Goal: Task Accomplishment & Management: Use online tool/utility

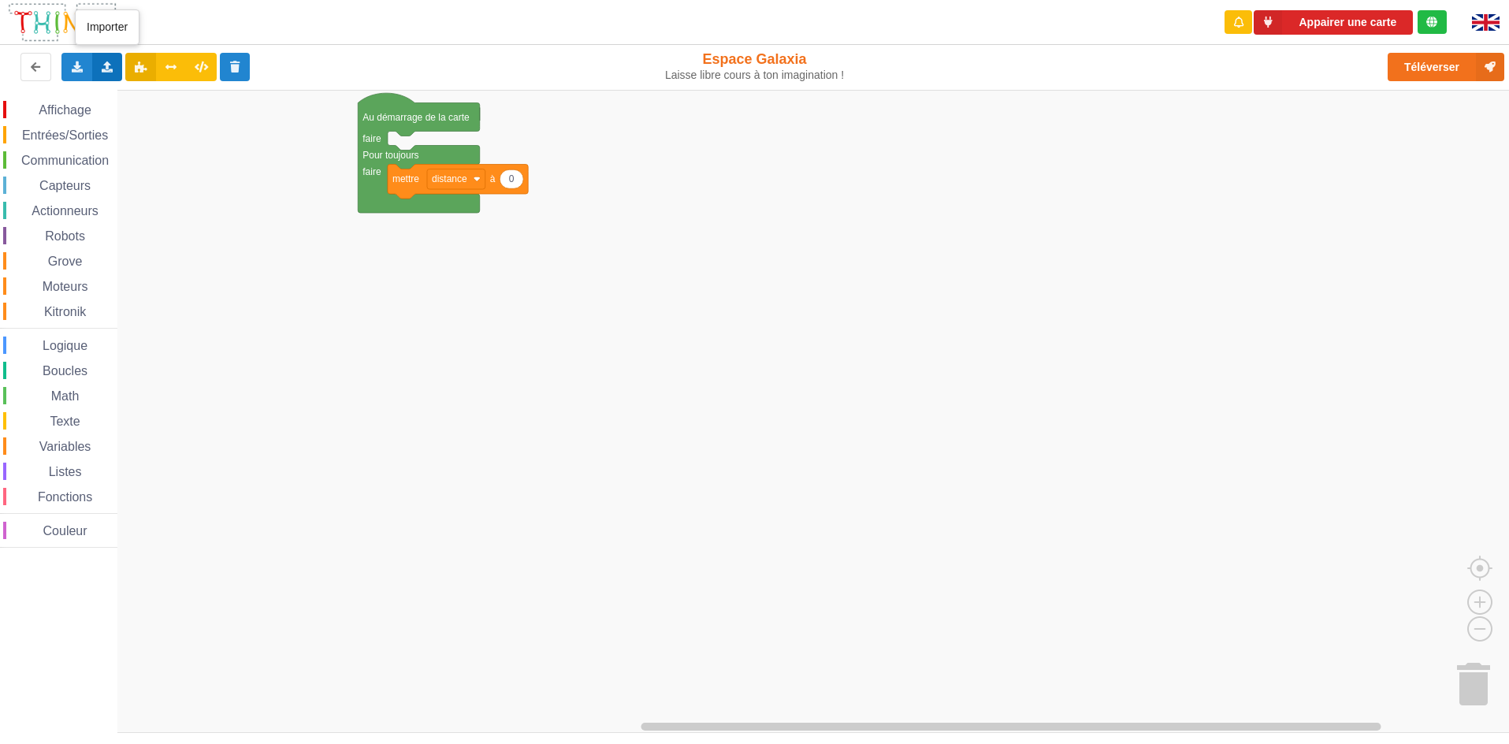
click at [97, 72] on div "Importer un assemblage de blocs Importer du code Python" at bounding box center [107, 67] width 31 height 28
click at [159, 98] on span "Importer un assemblage de blocs" at bounding box center [217, 96] width 163 height 13
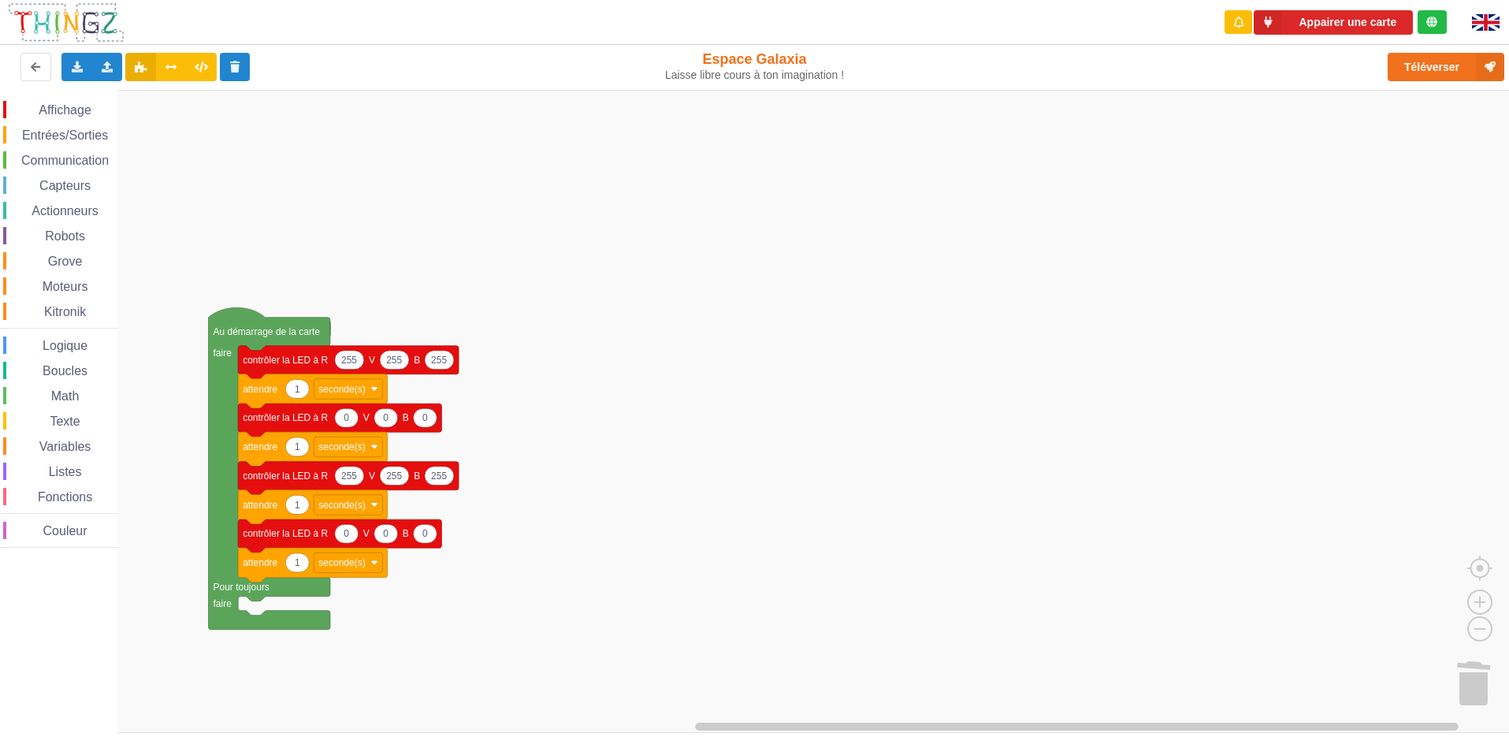
click at [760, 665] on div "Affichage Entrées/Sorties Communication Capteurs Actionneurs Robots Grove Moteu…" at bounding box center [760, 411] width 1520 height 643
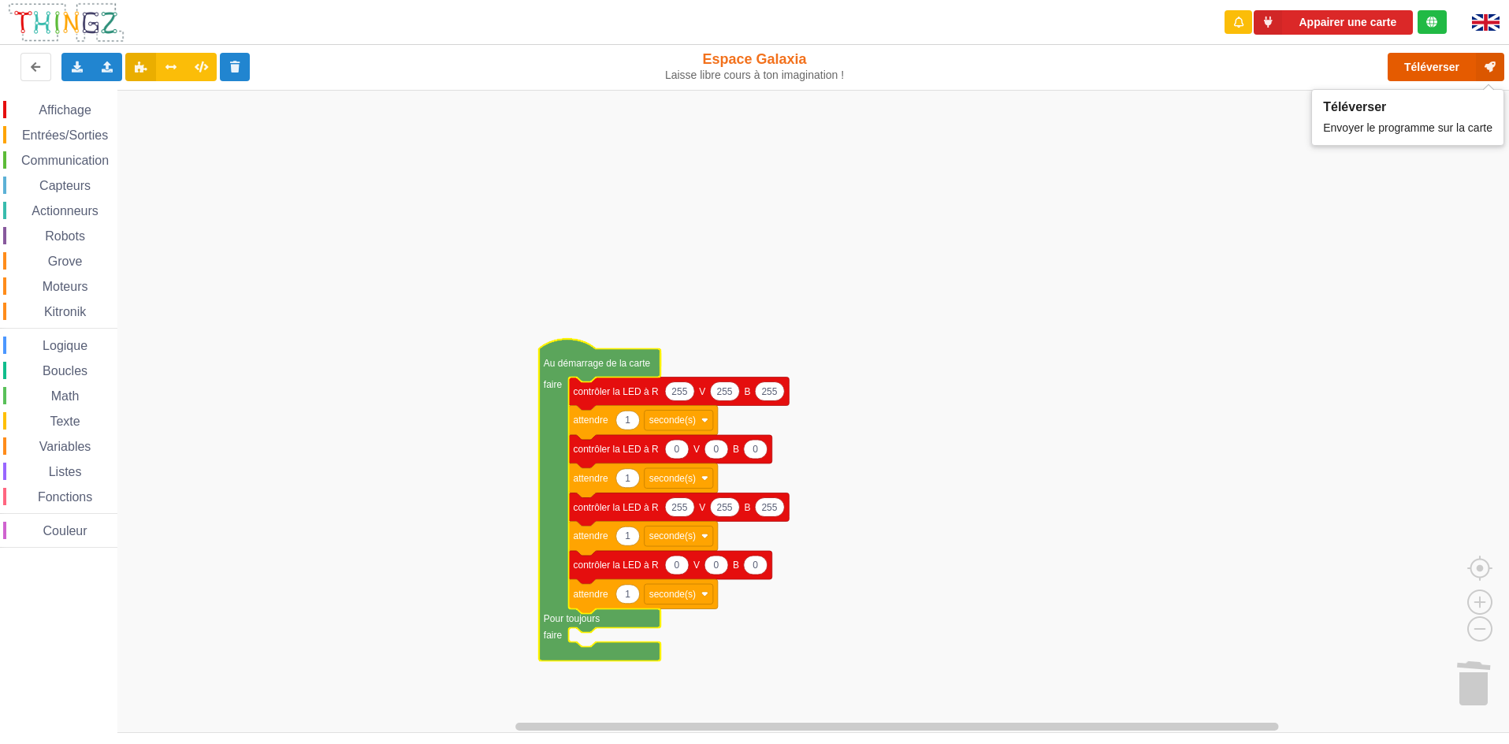
drag, startPoint x: 1419, startPoint y: 61, endPoint x: 1410, endPoint y: 62, distance: 8.7
click at [1416, 62] on button "Téléverser" at bounding box center [1446, 67] width 117 height 28
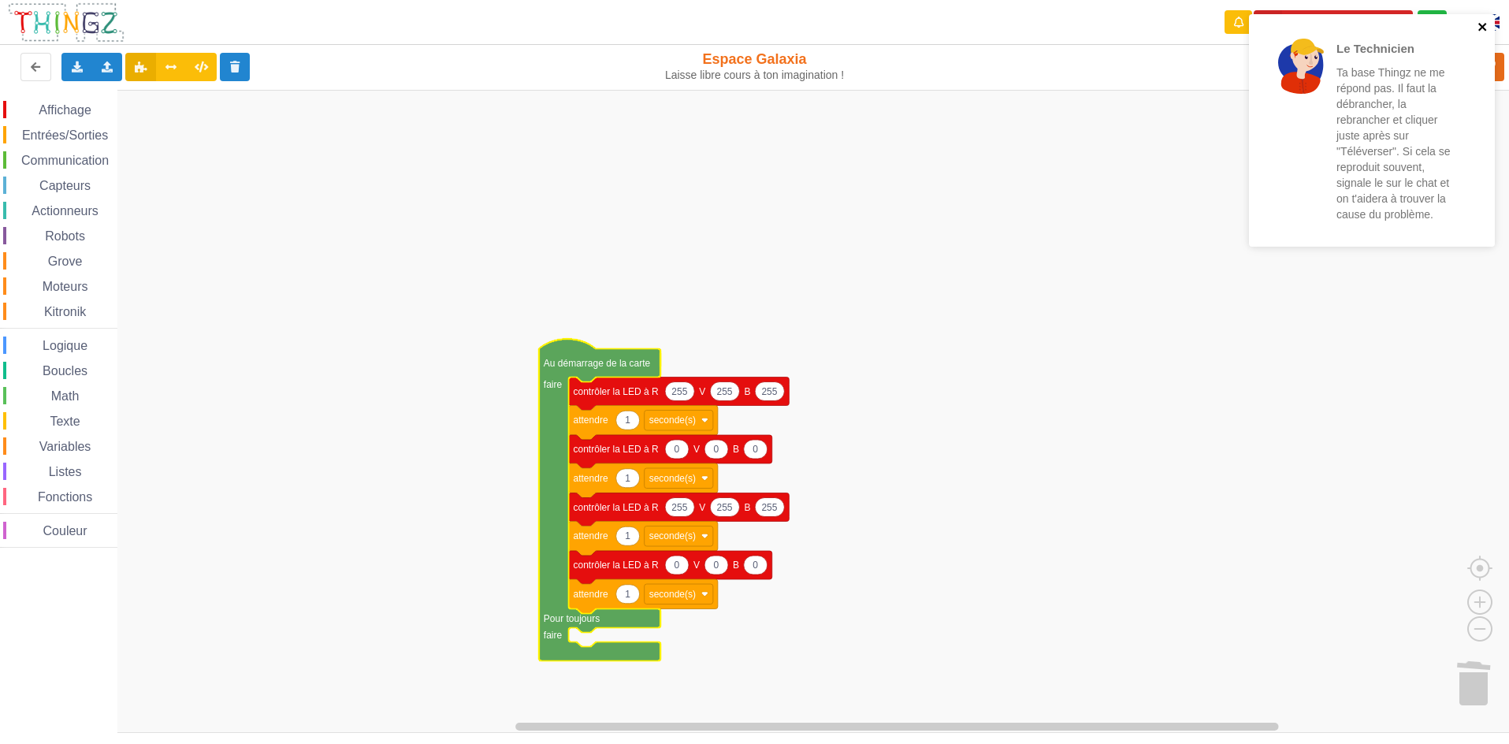
drag, startPoint x: 1479, startPoint y: 26, endPoint x: 1458, endPoint y: 29, distance: 20.7
click at [1477, 27] on icon "close" at bounding box center [1482, 26] width 11 height 13
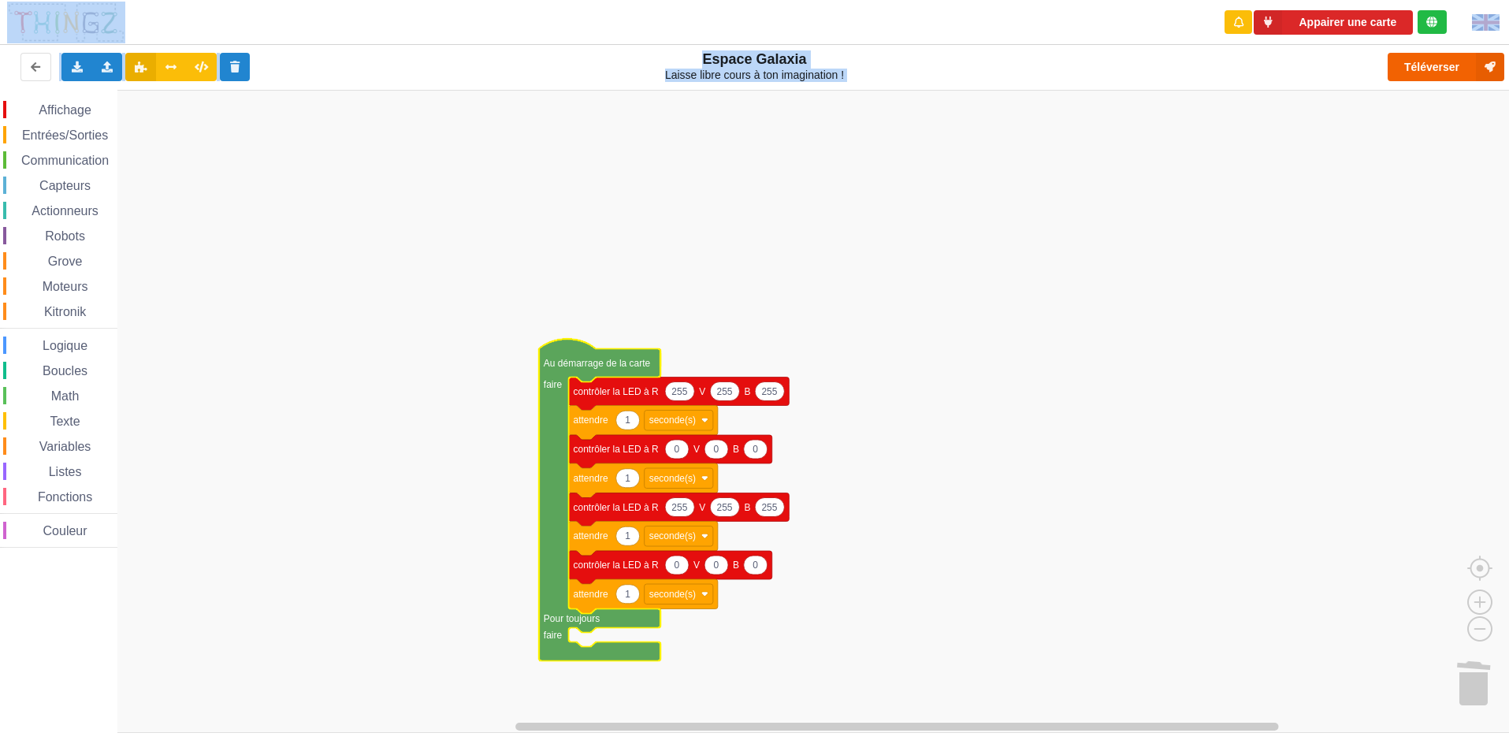
click at [1453, 62] on div "Le Technicien Ta base Thingz ne me répond pas. Il faut la débrancher, la rebran…" at bounding box center [754, 361] width 1531 height 744
click at [1484, 65] on icon at bounding box center [1490, 67] width 28 height 28
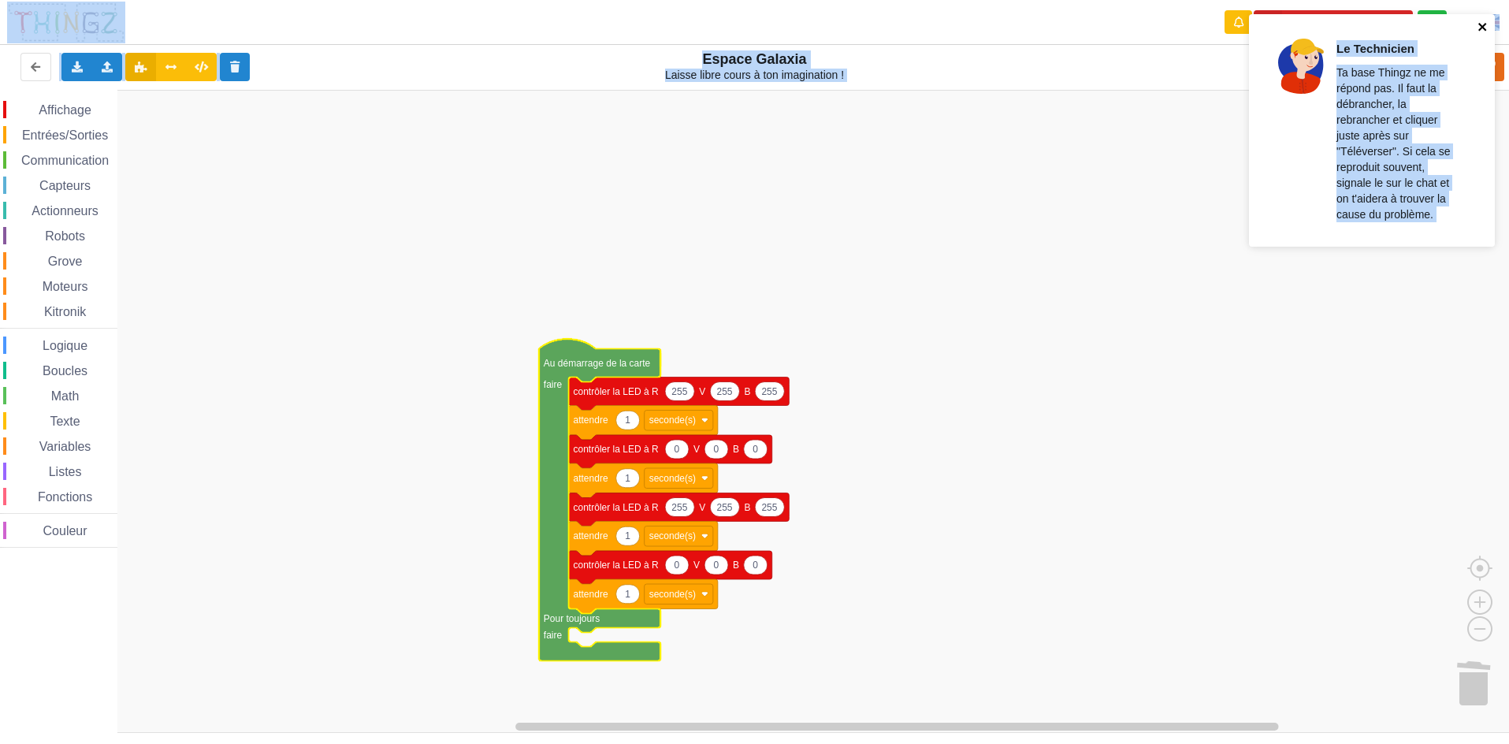
click at [1482, 26] on icon "close" at bounding box center [1482, 27] width 8 height 8
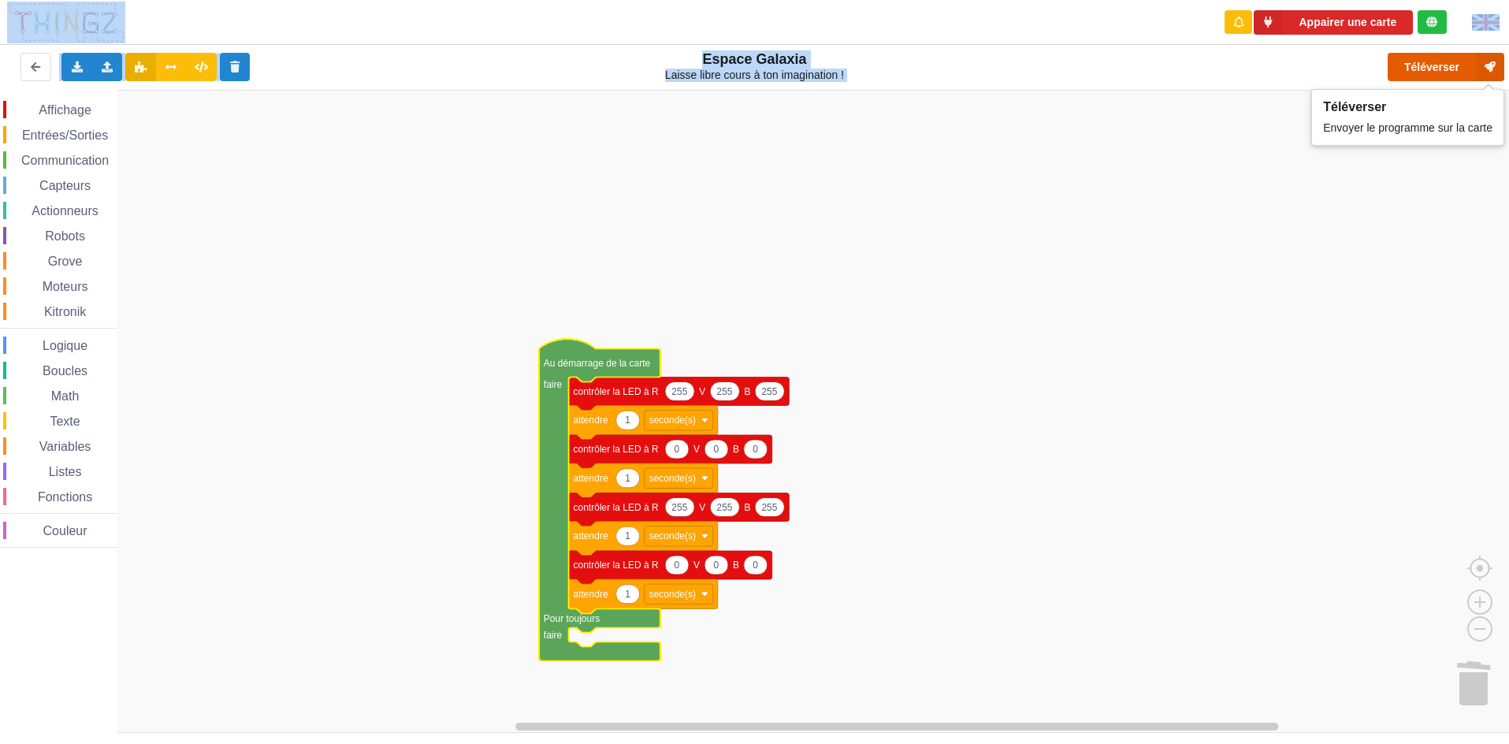
click at [1440, 74] on button "Téléverser" at bounding box center [1446, 67] width 117 height 28
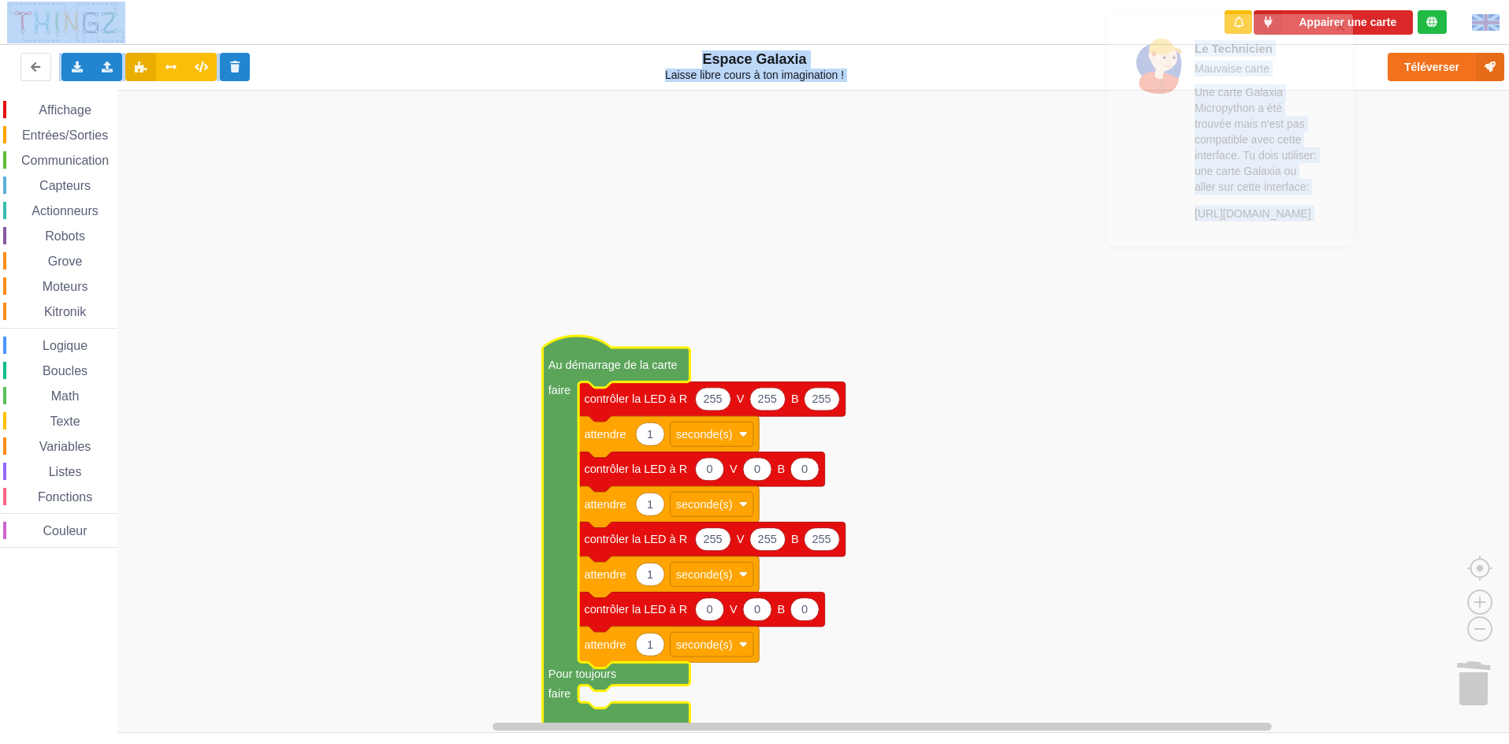
click at [1141, 353] on rect "Espace de travail de Blocky" at bounding box center [760, 411] width 1520 height 643
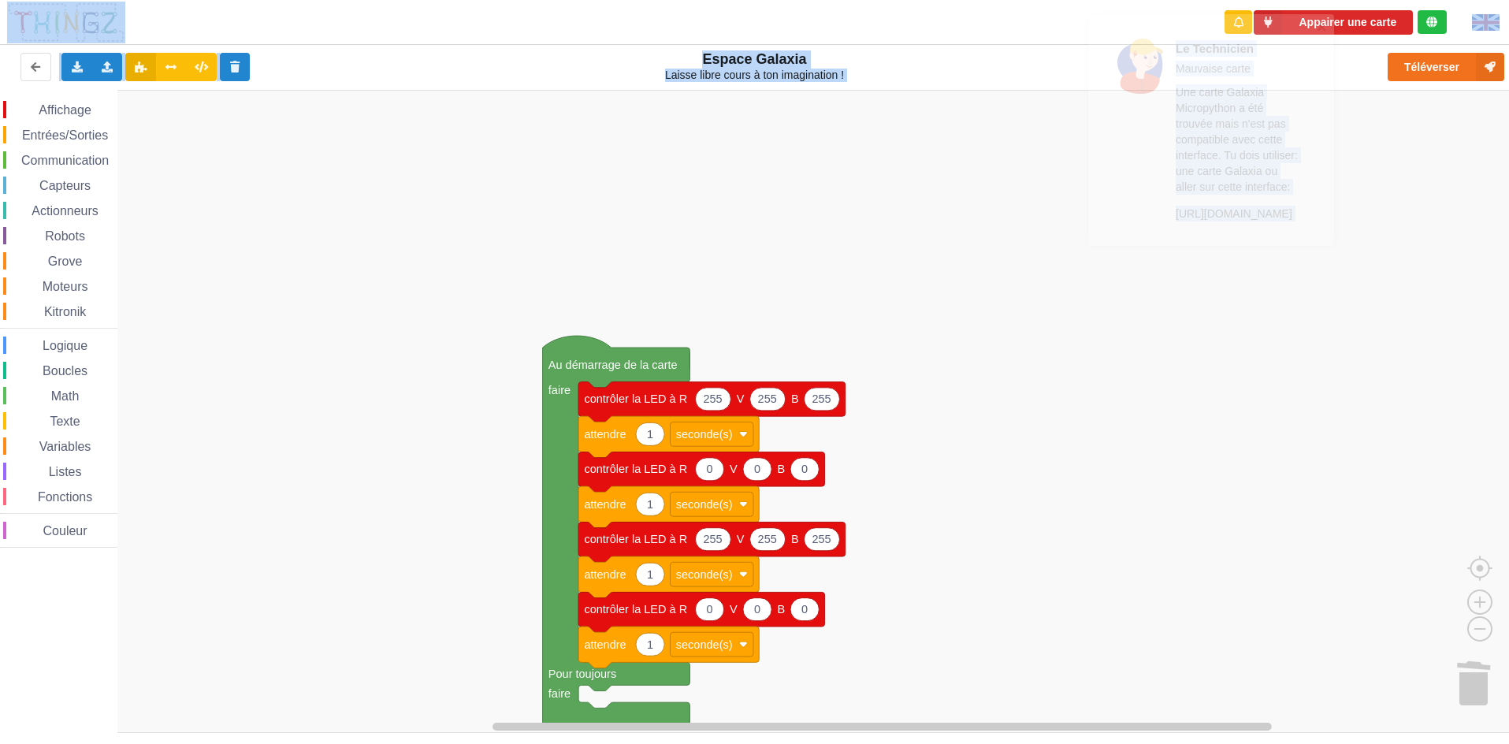
click at [1136, 409] on div "Affichage Entrées/Sorties Communication Capteurs Actionneurs Robots Grove Moteu…" at bounding box center [760, 411] width 1520 height 643
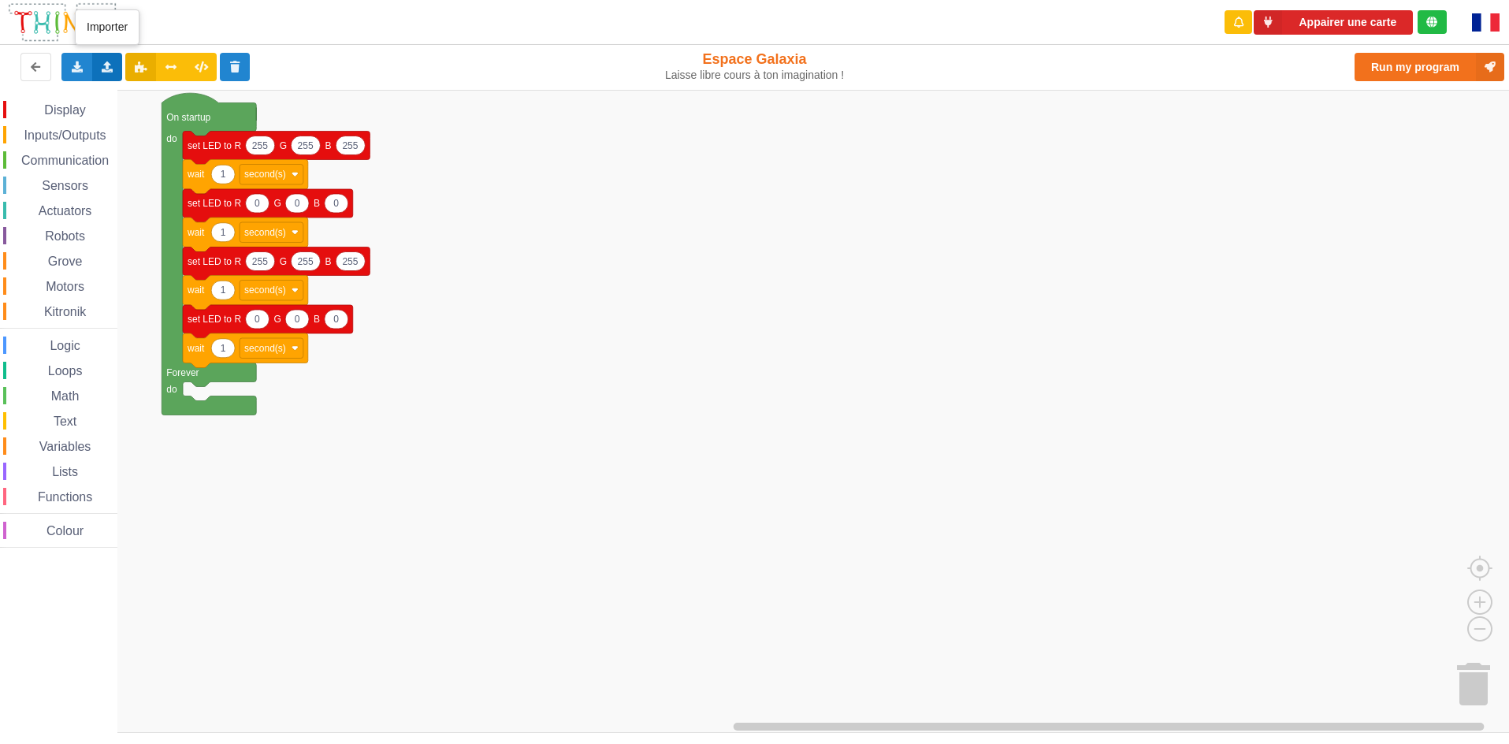
click at [115, 66] on div "Importer un assemblage de blocs Importer du code Python" at bounding box center [107, 67] width 31 height 28
click at [159, 100] on span "Importer un assemblage de blocs" at bounding box center [217, 96] width 163 height 13
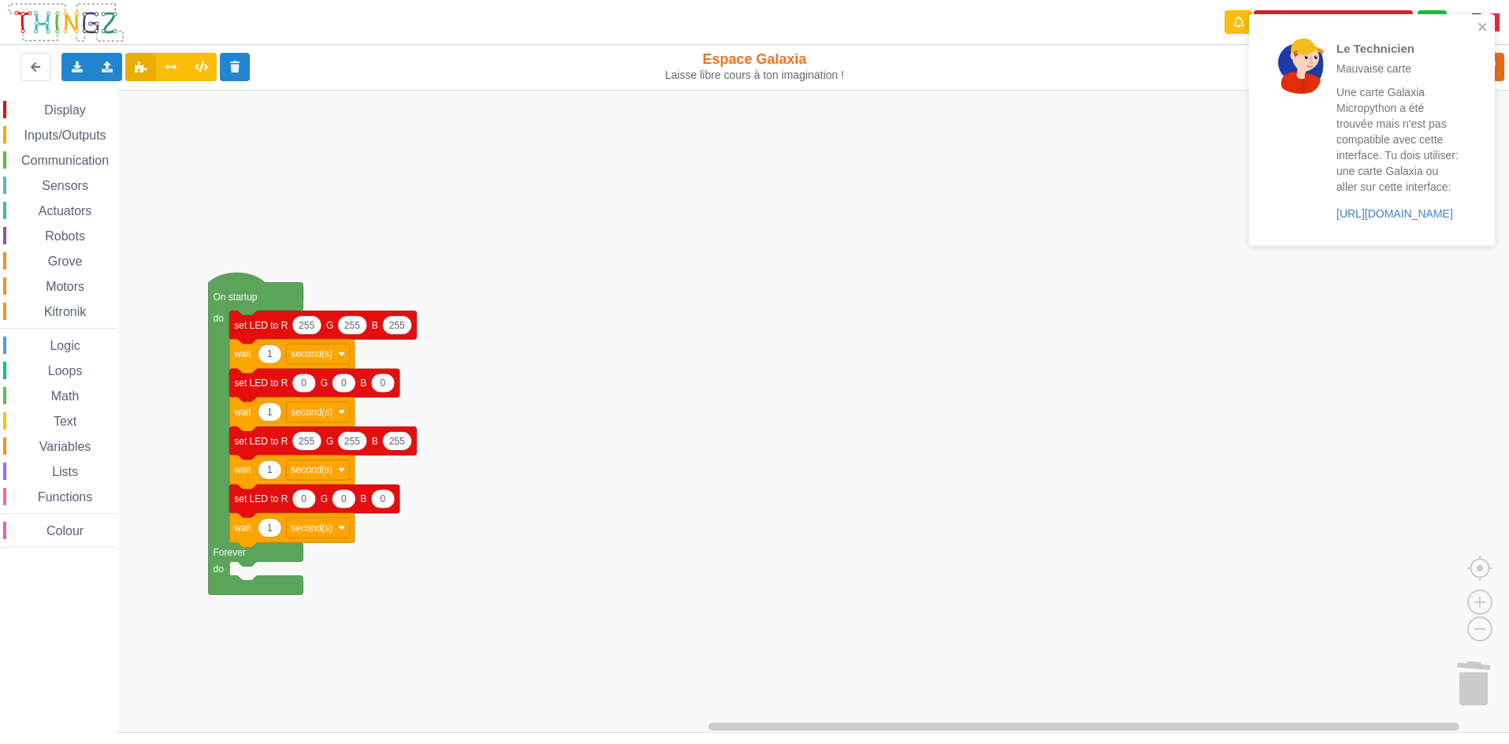
click at [494, 485] on div "Display Inputs/Outputs Communication Sensors Actuators Robots Grove Motors Kitr…" at bounding box center [760, 411] width 1520 height 643
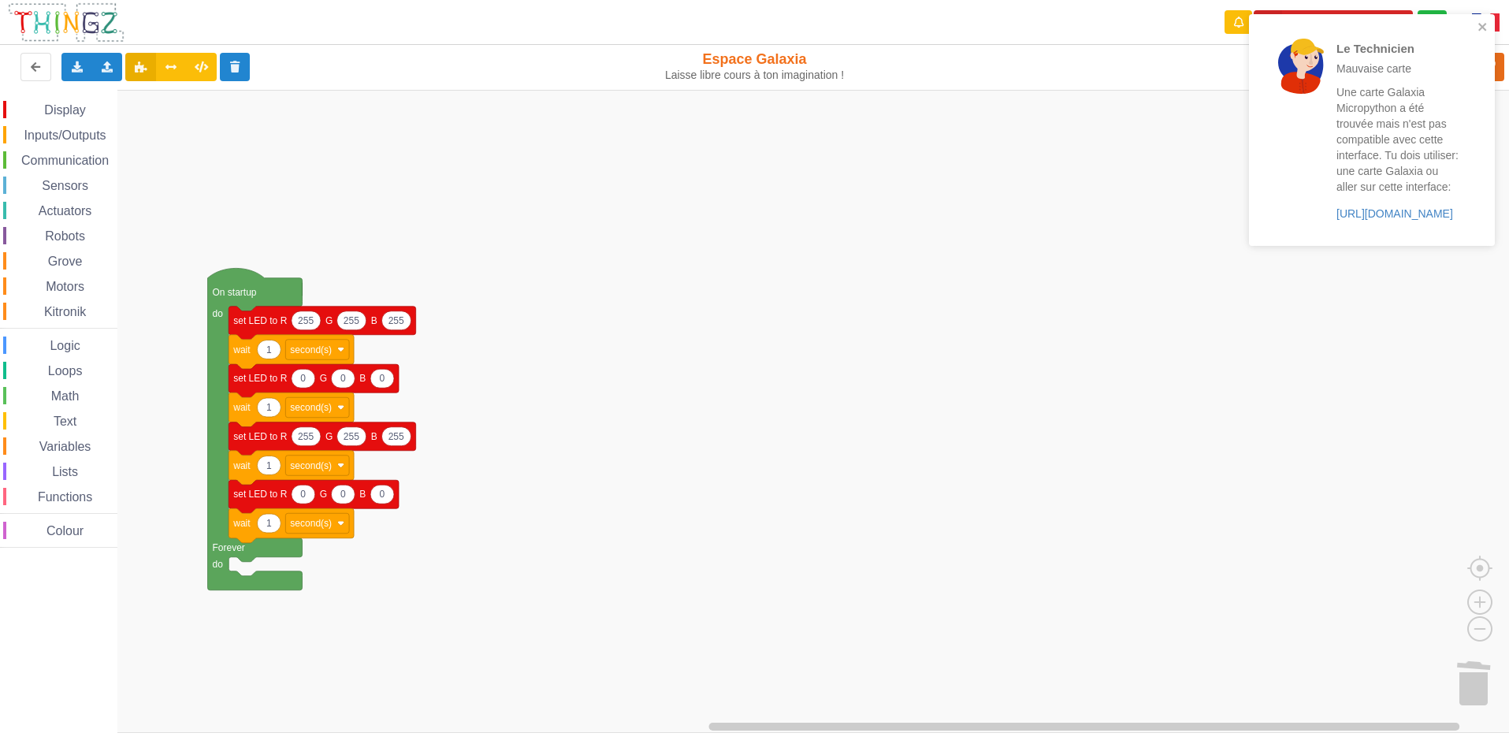
click at [1480, 366] on rect "Blockly Workspace" at bounding box center [760, 411] width 1520 height 643
click at [1475, 18] on div "Le Technicien Mauvaise carte Une carte Galaxia Micropython a été trouvée mais n…" at bounding box center [1372, 130] width 246 height 232
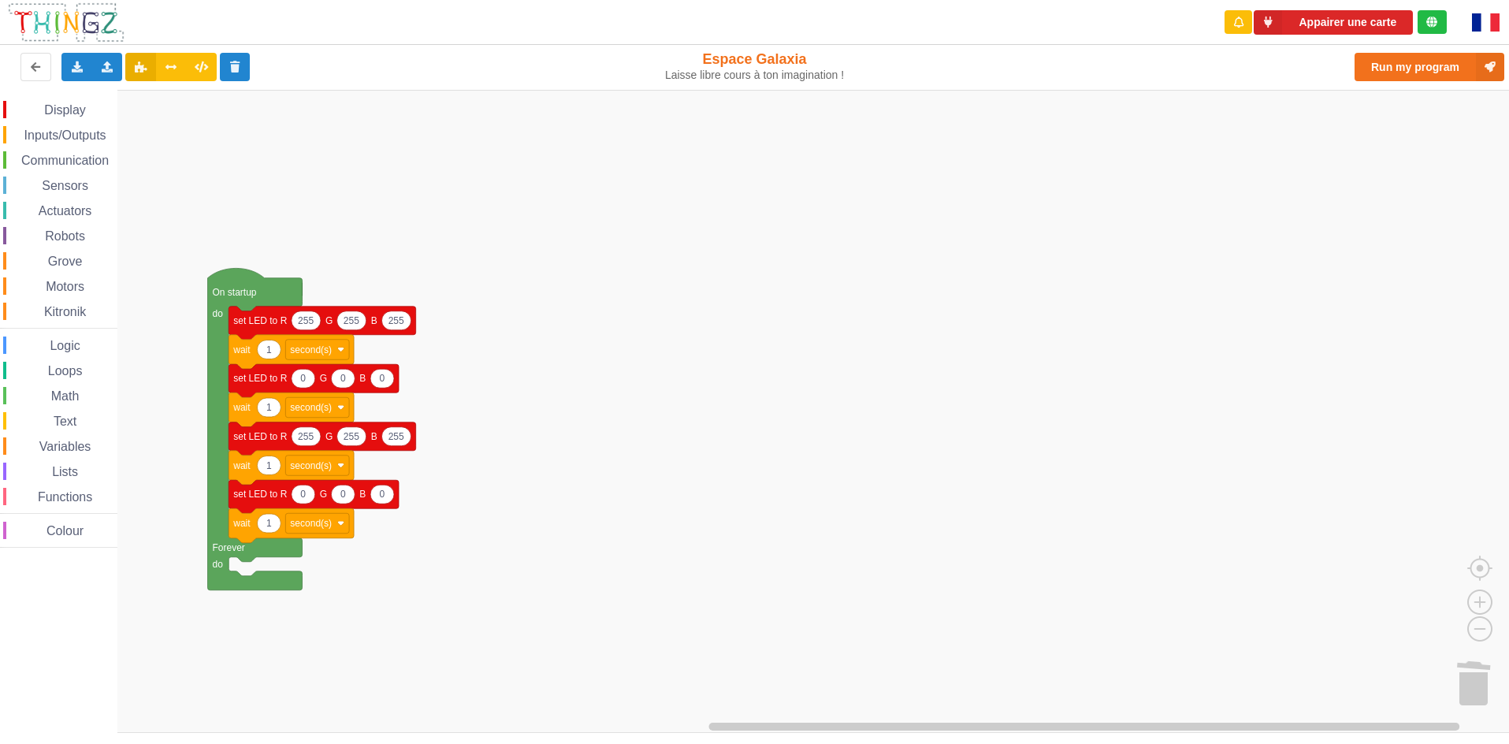
click at [1470, 67] on div "Le Technicien Mauvaise carte Une carte Galaxia Micropython a été trouvée mais n…" at bounding box center [754, 361] width 1531 height 744
click at [1297, 20] on button "Appairer une carte" at bounding box center [1333, 22] width 159 height 24
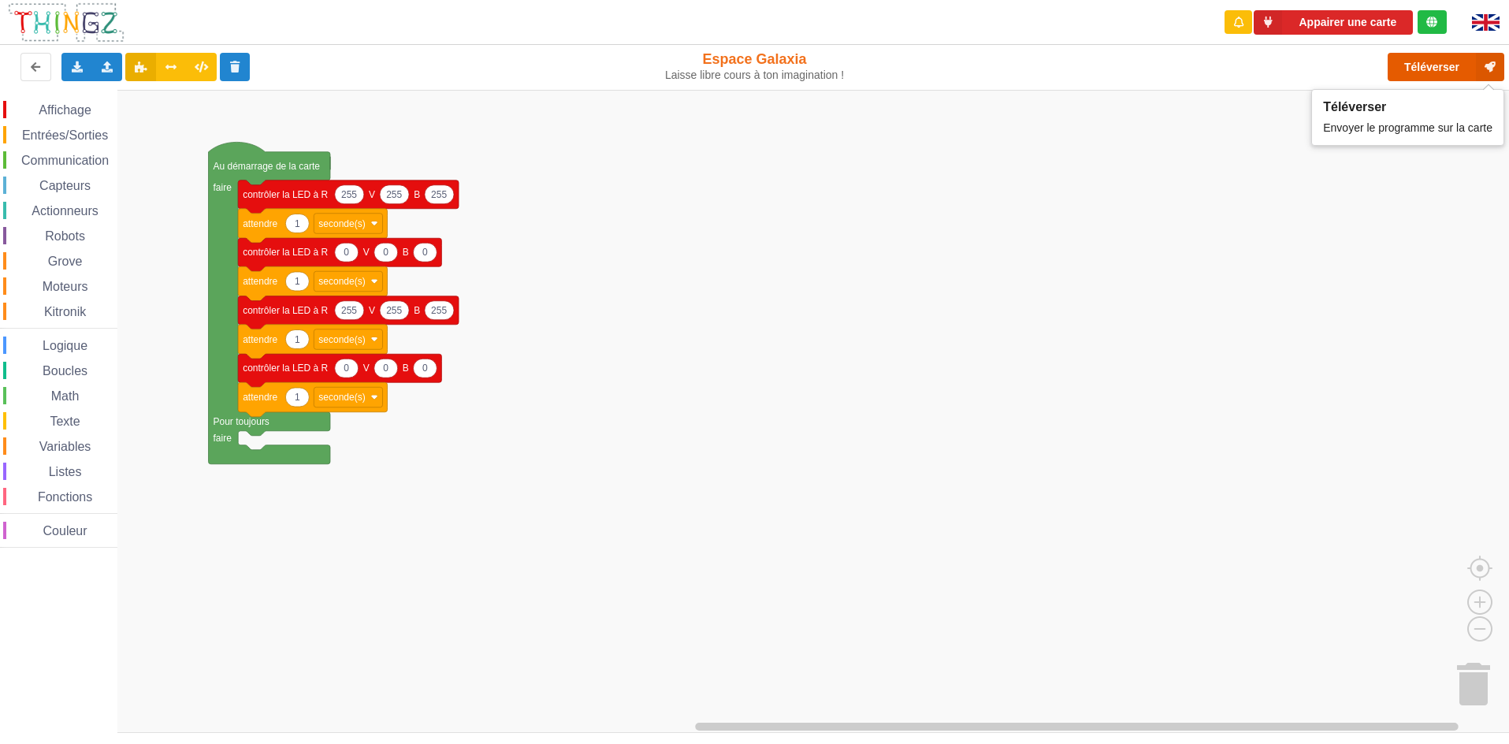
click at [1430, 69] on button "Téléverser" at bounding box center [1446, 67] width 117 height 28
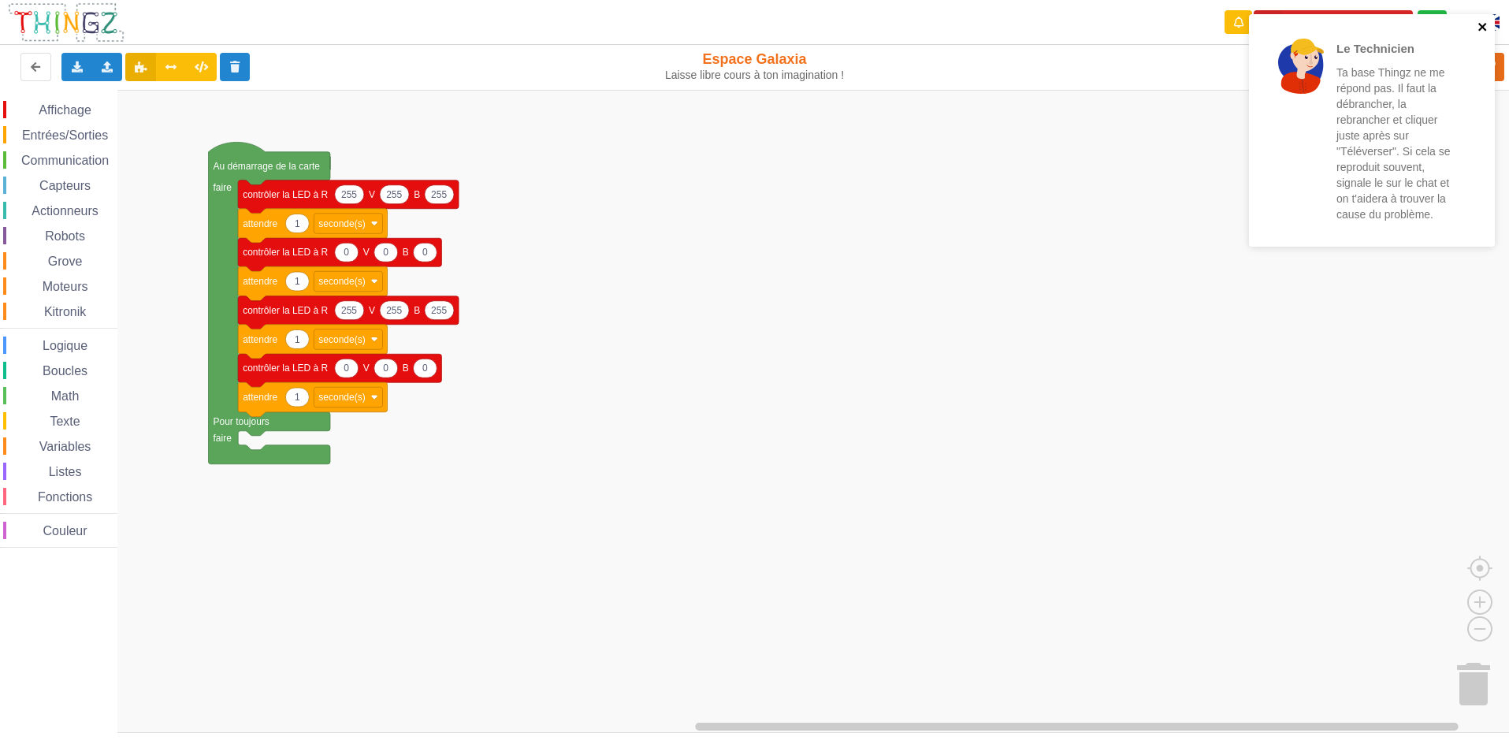
click at [1478, 25] on icon "close" at bounding box center [1482, 26] width 11 height 13
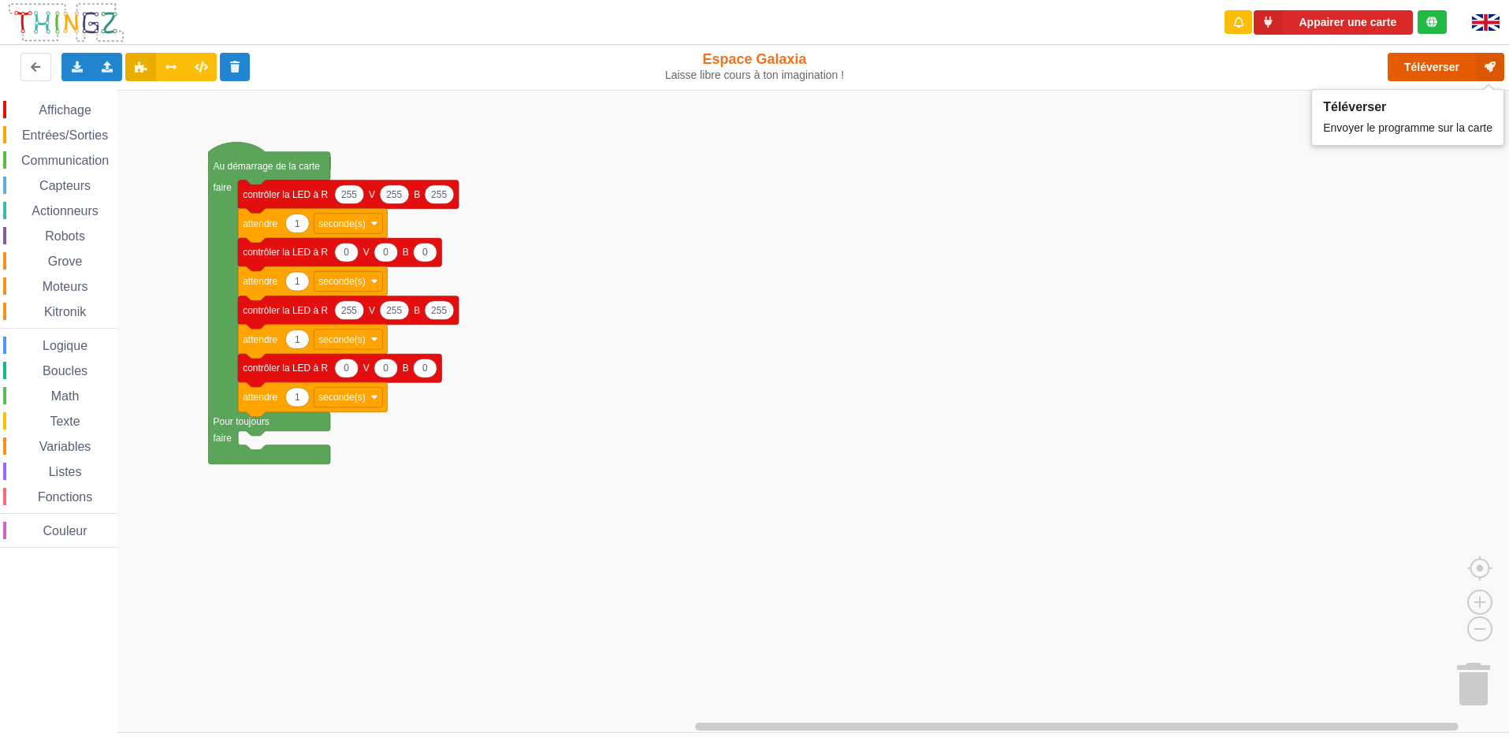
click at [1488, 68] on icon at bounding box center [1490, 67] width 28 height 28
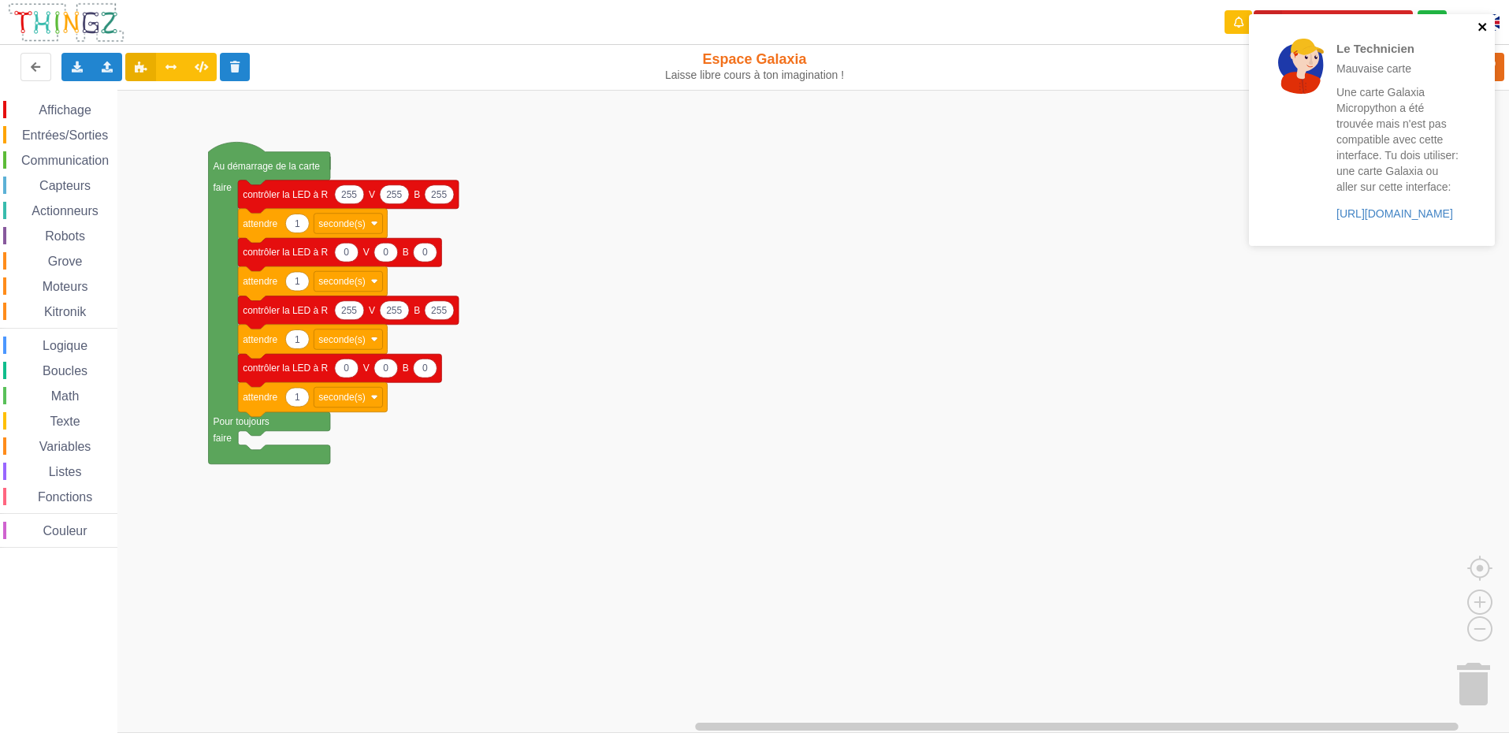
click at [1483, 22] on icon "close" at bounding box center [1482, 26] width 11 height 13
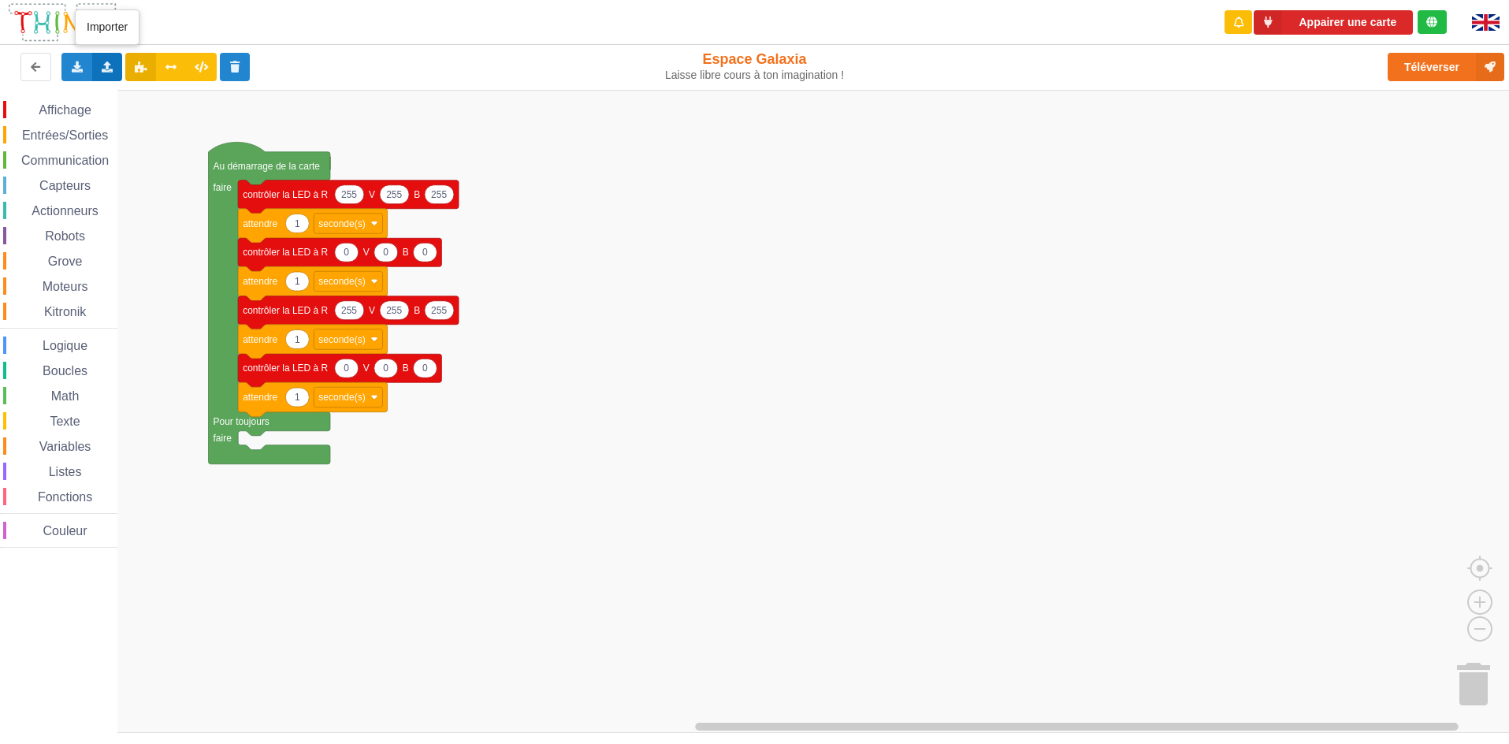
click at [96, 67] on div "Importer un assemblage de blocs Importer du code Python" at bounding box center [107, 67] width 31 height 28
click at [147, 92] on span "Importer un assemblage de blocs" at bounding box center [217, 96] width 163 height 13
click at [1410, 75] on button "Téléverser" at bounding box center [1446, 67] width 117 height 28
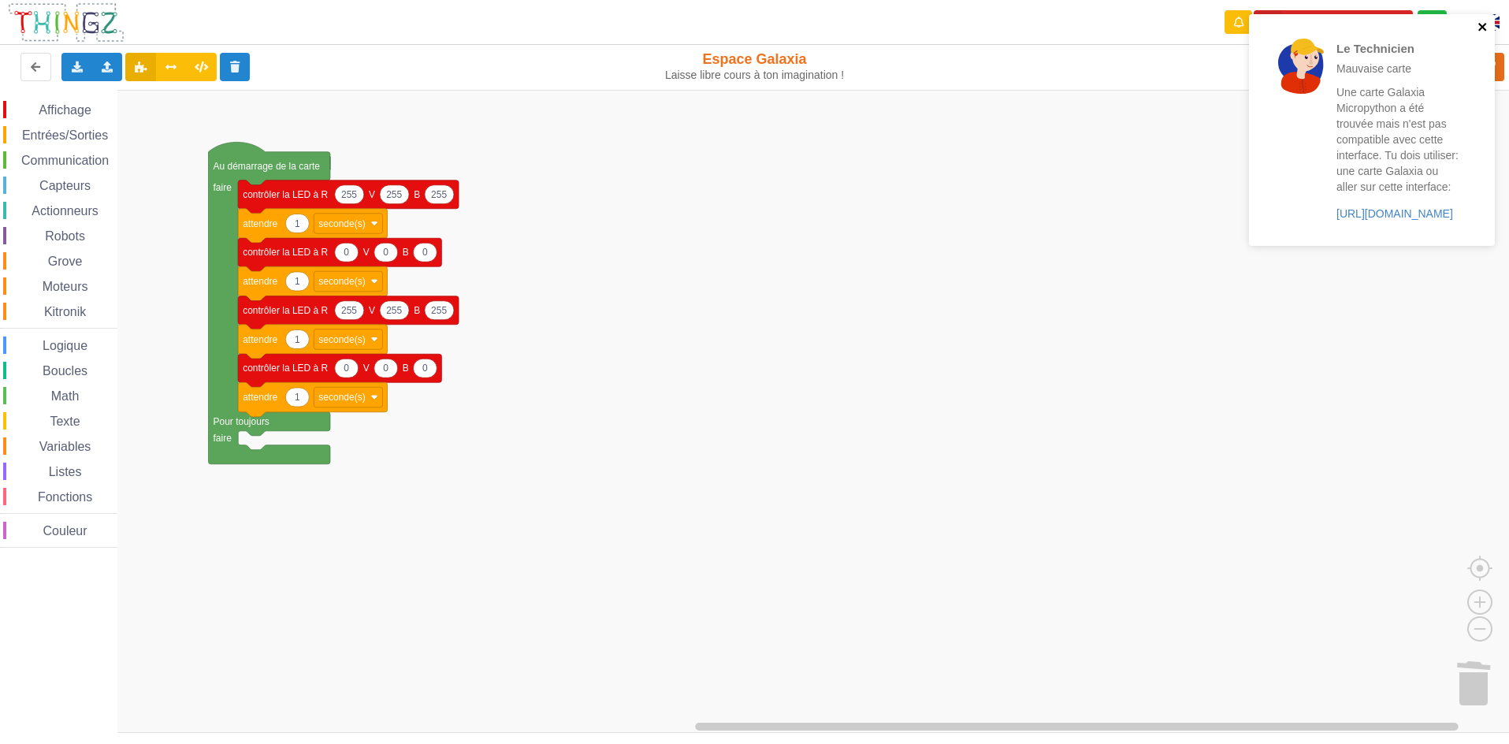
click at [1478, 23] on icon "close" at bounding box center [1482, 26] width 11 height 13
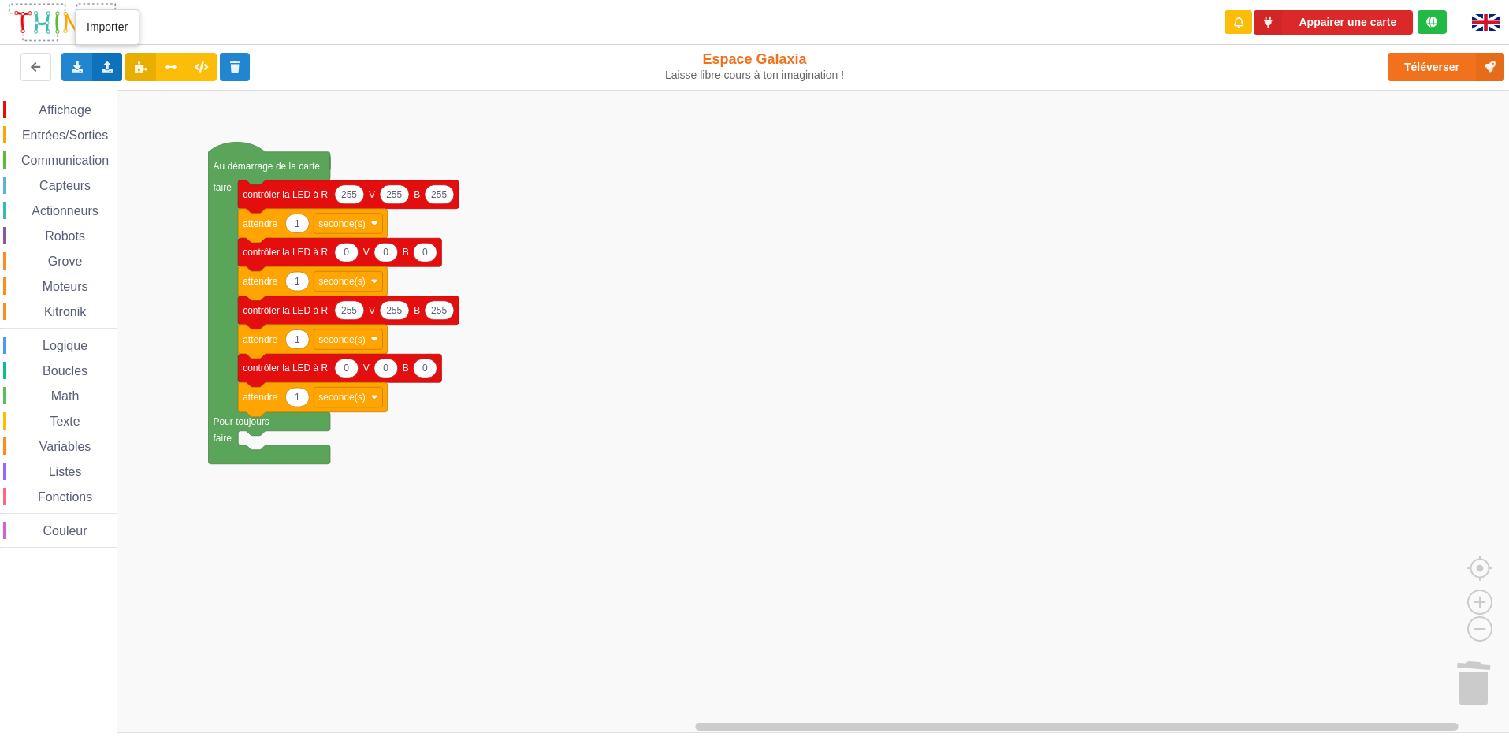
click at [96, 63] on div "Importer un assemblage de blocs Importer du code Python" at bounding box center [107, 67] width 31 height 28
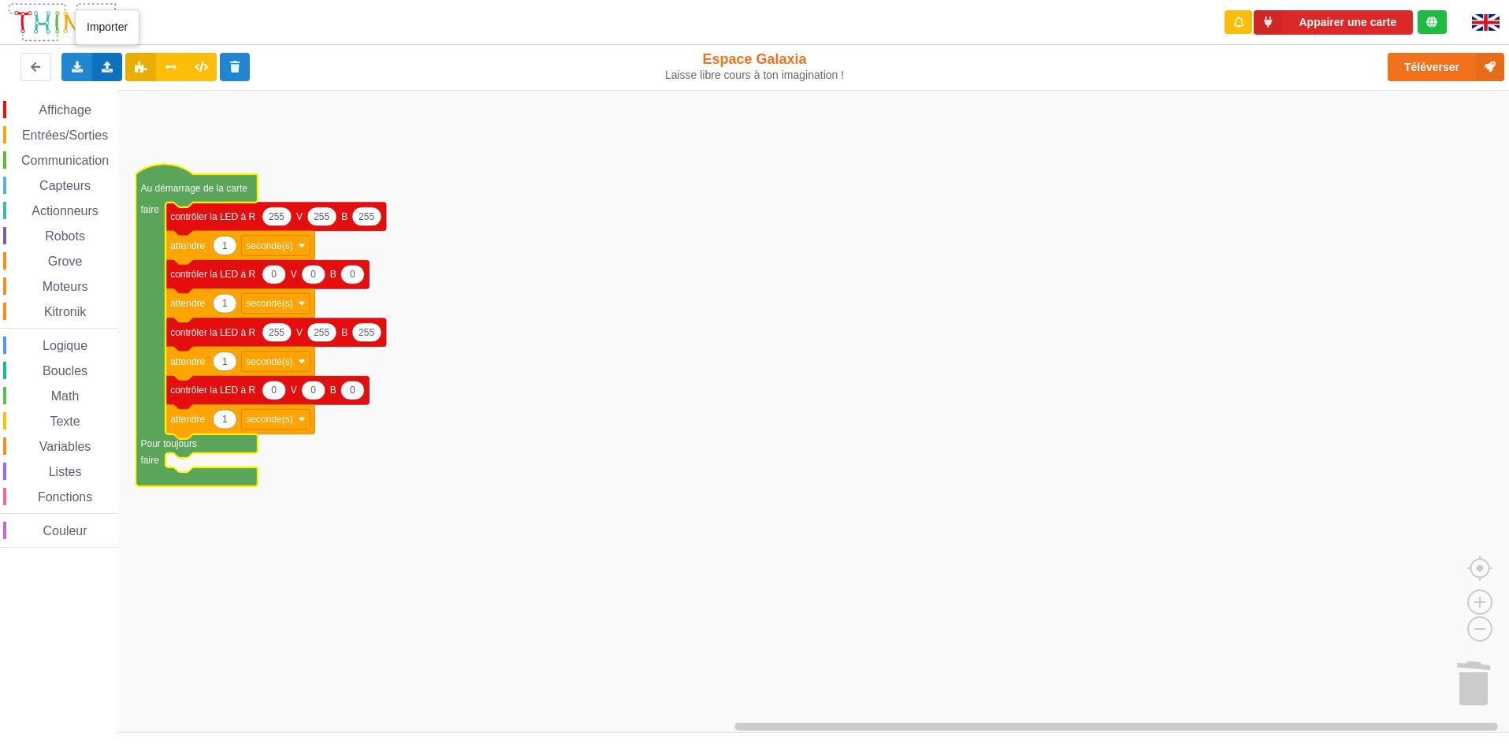
click at [117, 70] on div "Importer un assemblage de blocs Importer du code Python" at bounding box center [107, 67] width 31 height 28
click at [189, 127] on span "Importer du code Python" at bounding box center [196, 124] width 121 height 13
drag, startPoint x: 91, startPoint y: 60, endPoint x: 230, endPoint y: 132, distance: 157.2
click at [231, 137] on div "Appairer une carte Exporter l'assemblage de blocs Exporter l'assemblage de bloc…" at bounding box center [754, 361] width 1531 height 744
click at [98, 75] on div "Importer un assemblage de blocs Importer du code Python" at bounding box center [107, 67] width 31 height 28
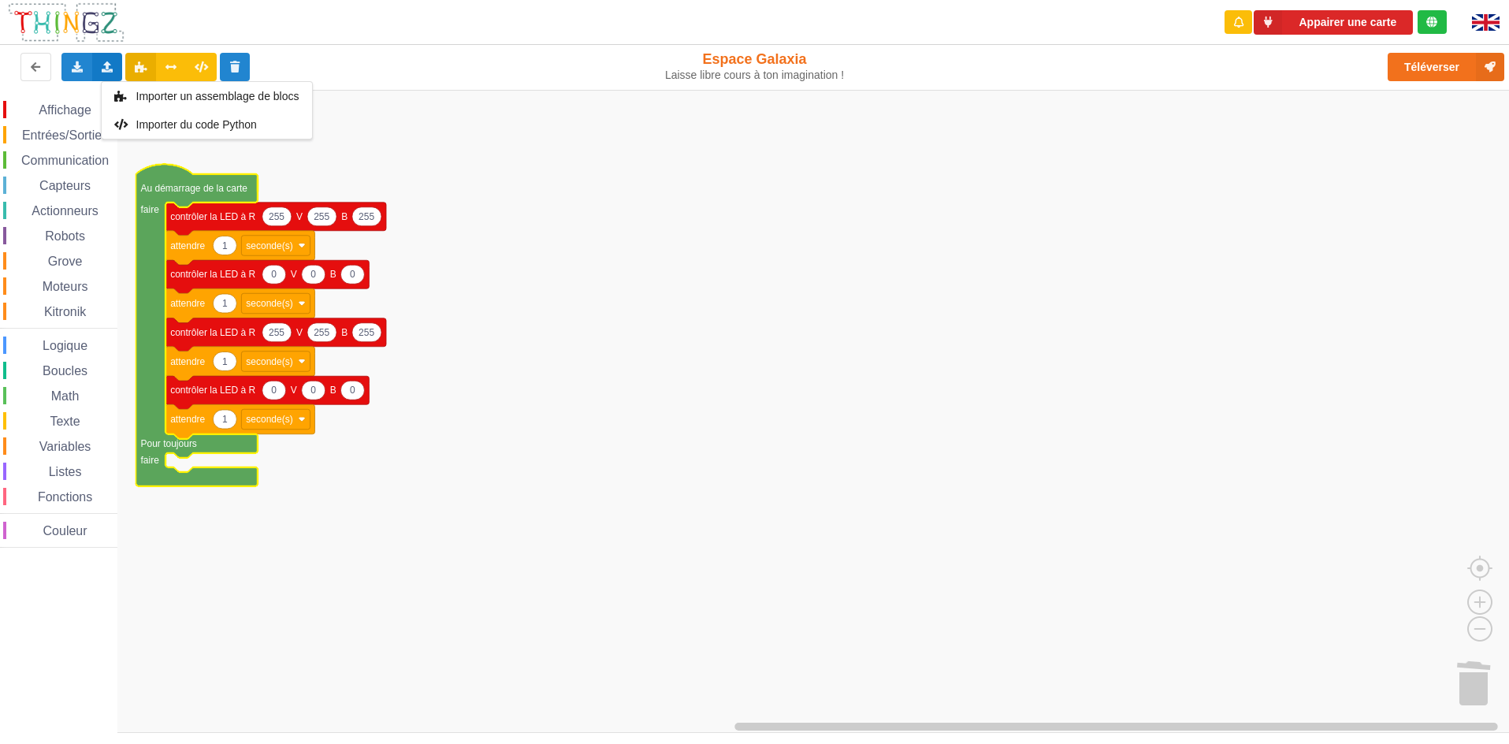
click at [591, 278] on rect "Espace de travail de Blocky" at bounding box center [760, 411] width 1520 height 643
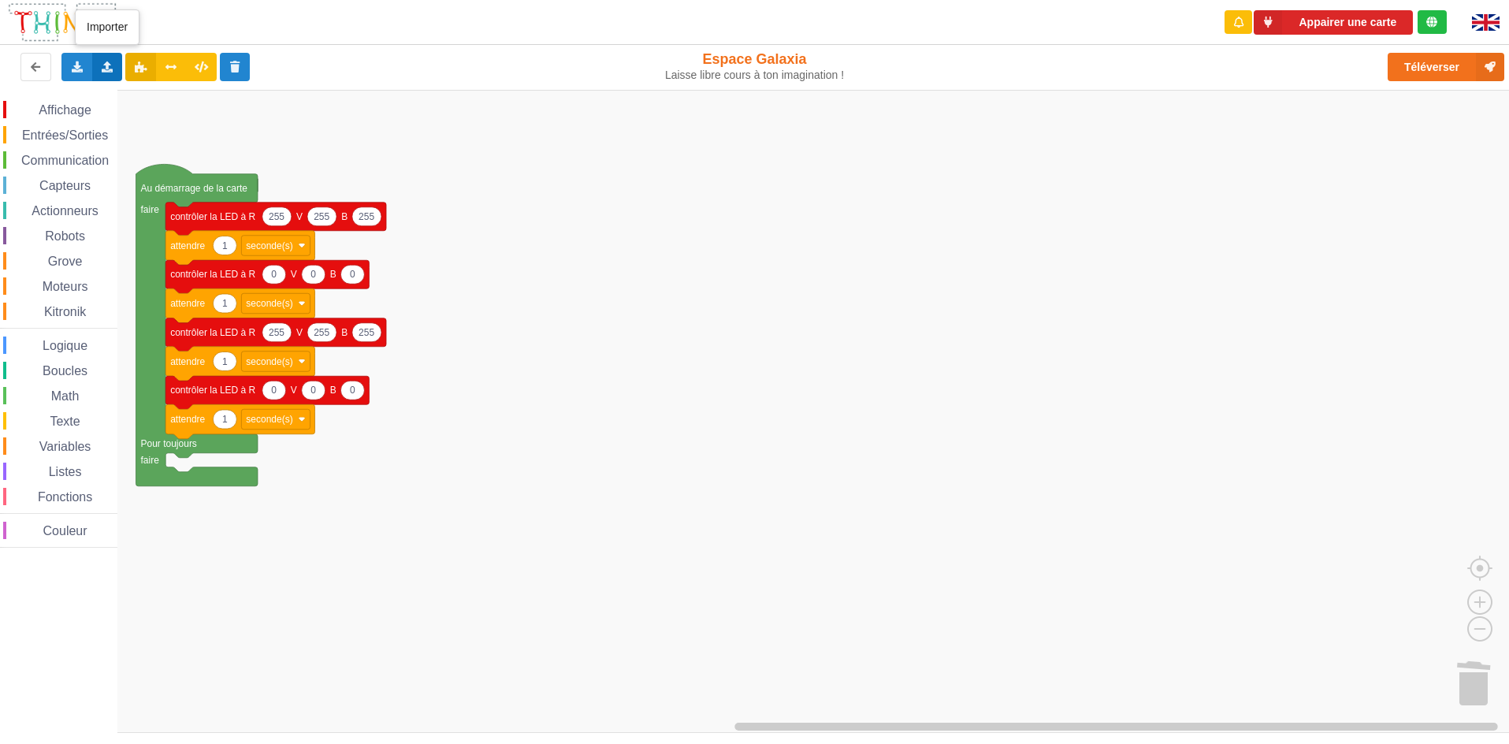
click at [102, 76] on div "Importer un assemblage de blocs Importer du code Python" at bounding box center [107, 67] width 31 height 28
click at [169, 115] on div "Importer du code Python" at bounding box center [207, 124] width 210 height 28
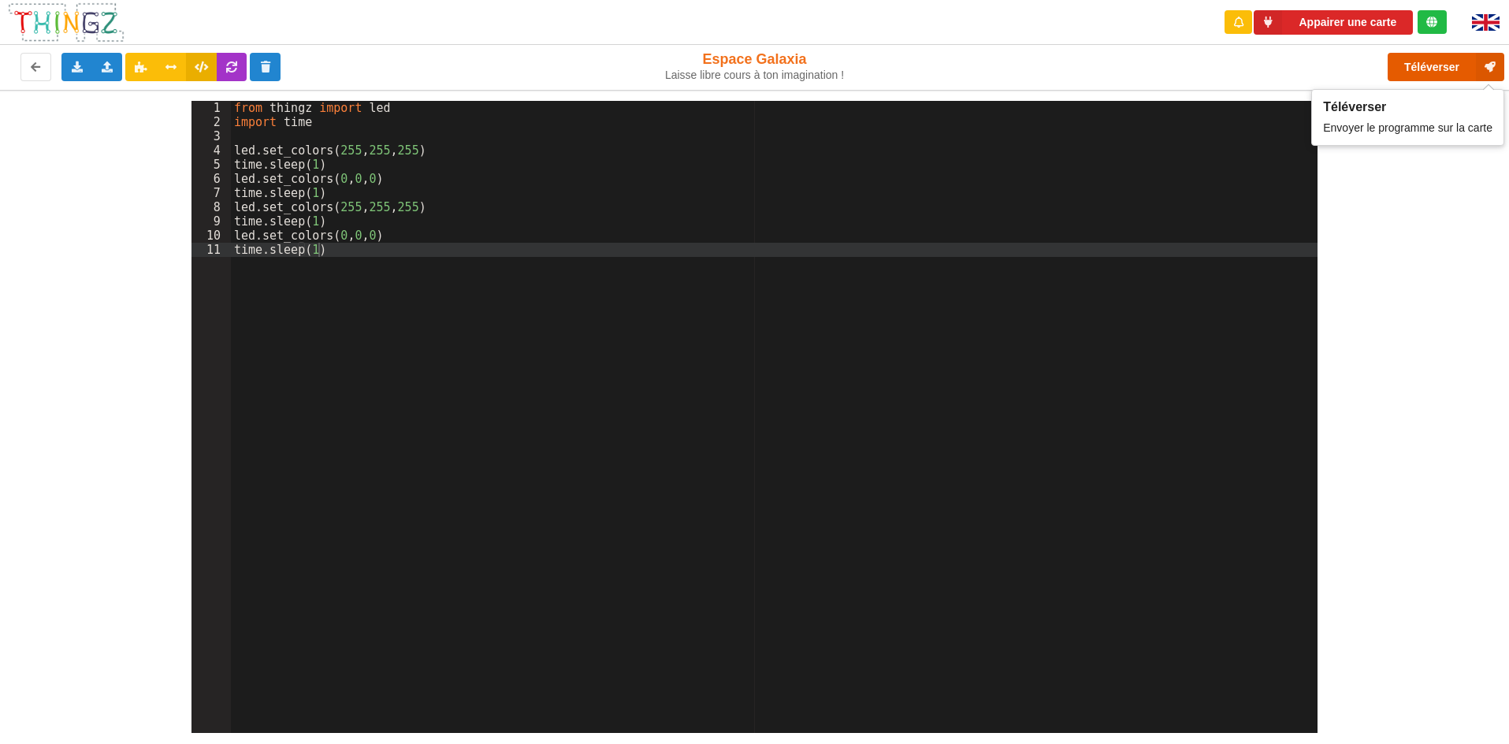
click at [1475, 61] on button "Téléverser" at bounding box center [1446, 67] width 117 height 28
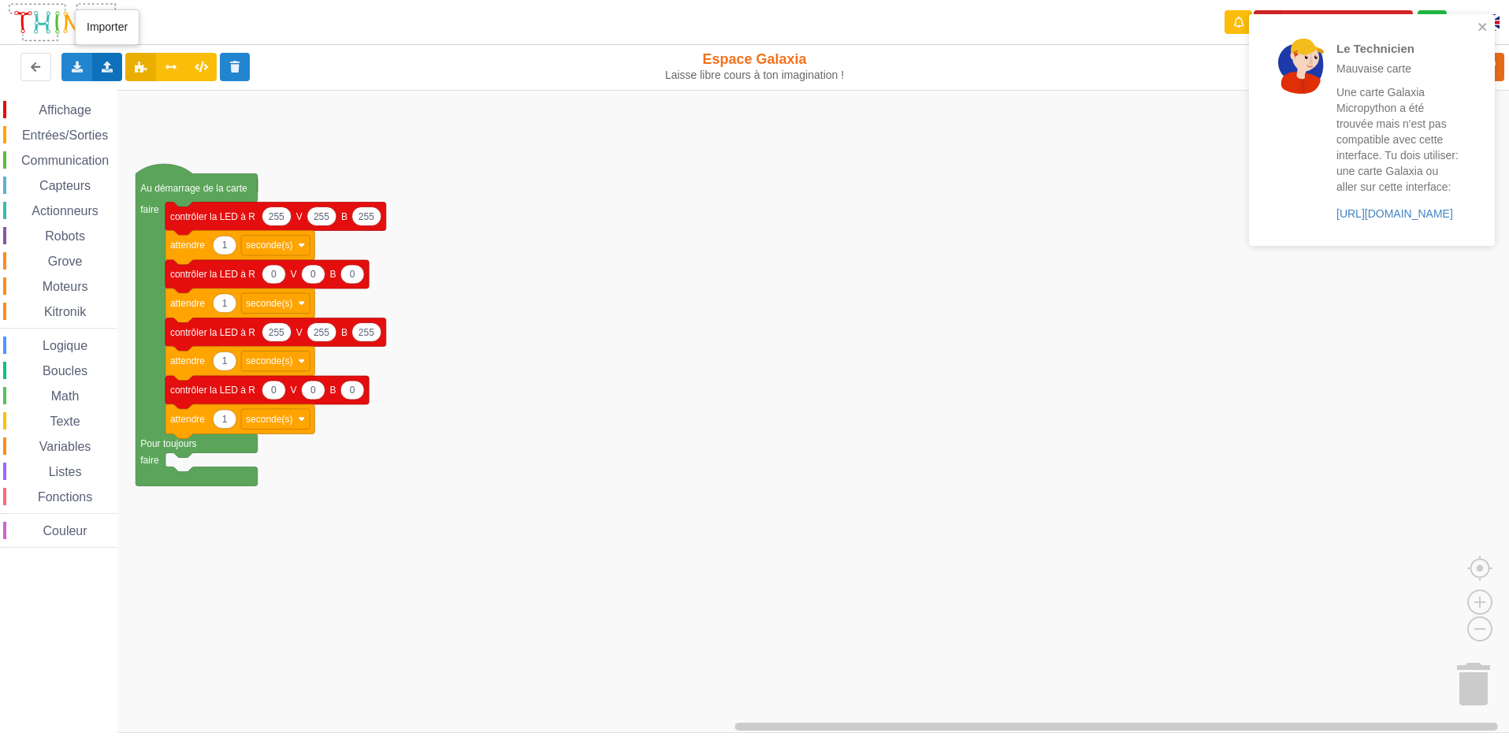
click at [100, 60] on div "Importer un assemblage de blocs Importer du code Python" at bounding box center [107, 67] width 31 height 28
click at [166, 98] on span "Importer un assemblage de blocs" at bounding box center [217, 96] width 163 height 13
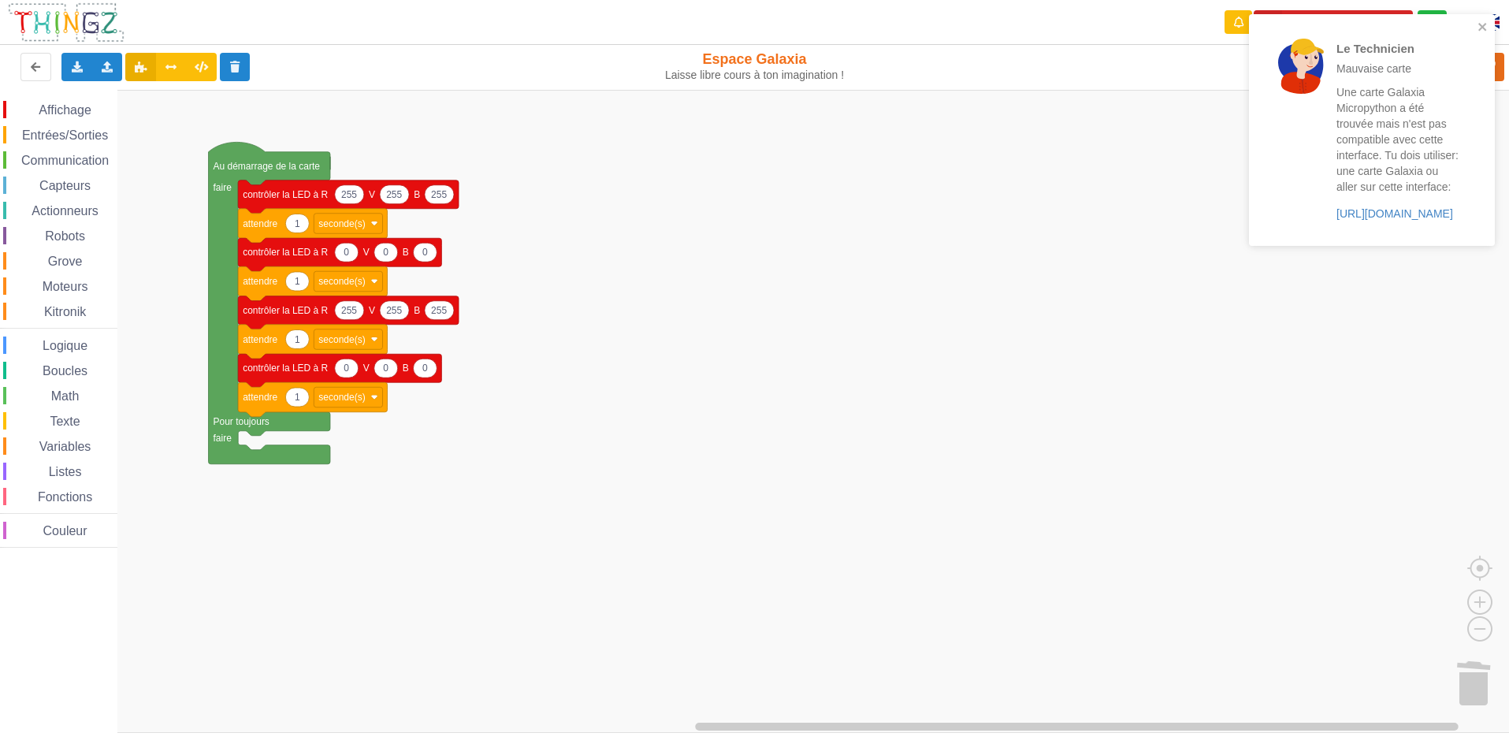
click at [1473, 27] on div "Le Technicien Mauvaise carte Une carte Galaxia Micropython a été trouvée mais n…" at bounding box center [1366, 129] width 222 height 219
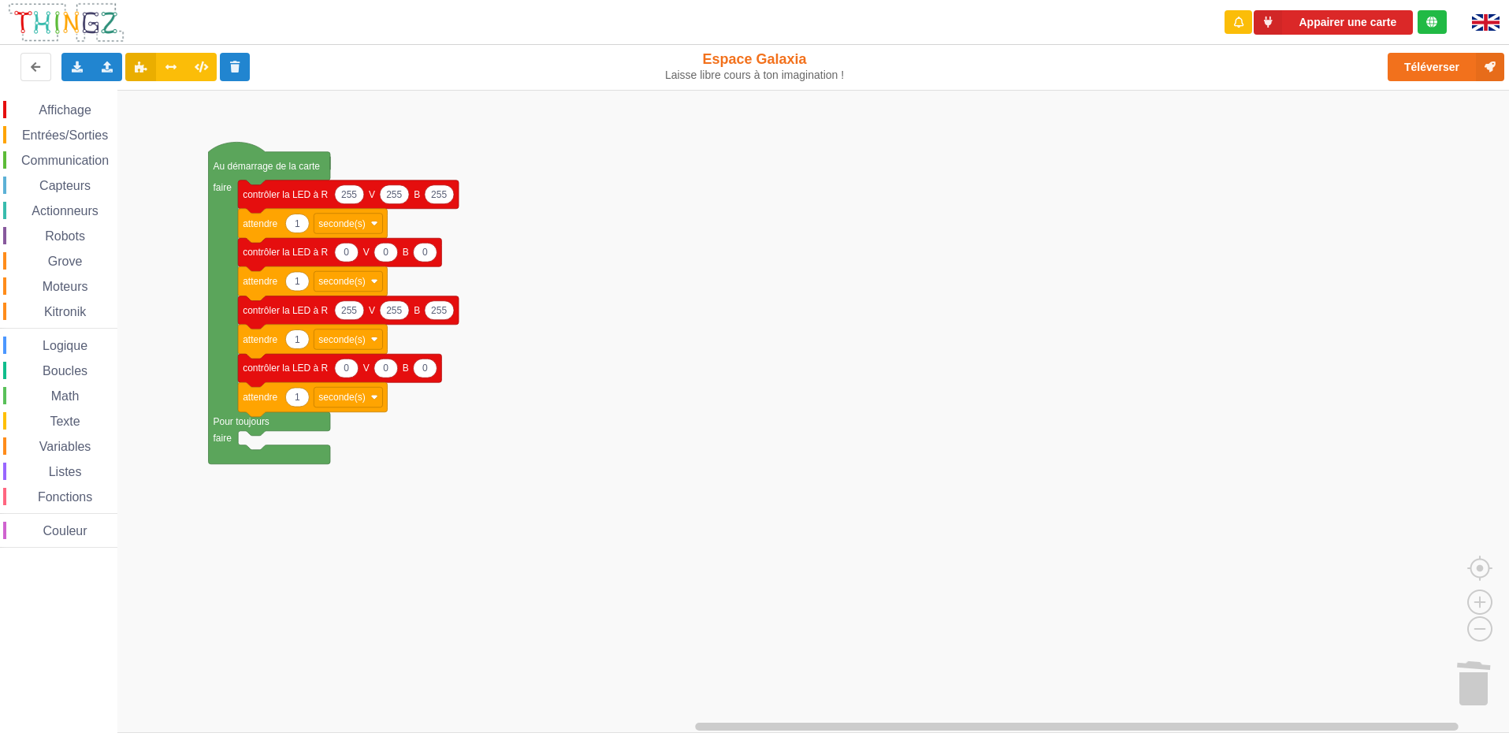
click at [1385, 17] on div "Le Technicien Mauvaise carte Une carte Galaxia Micropython a été trouvée mais n…" at bounding box center [1372, 14] width 252 height 6
click at [1369, 20] on button "Appairer une carte" at bounding box center [1333, 22] width 159 height 24
click at [1455, 60] on button "Téléverser" at bounding box center [1446, 67] width 117 height 28
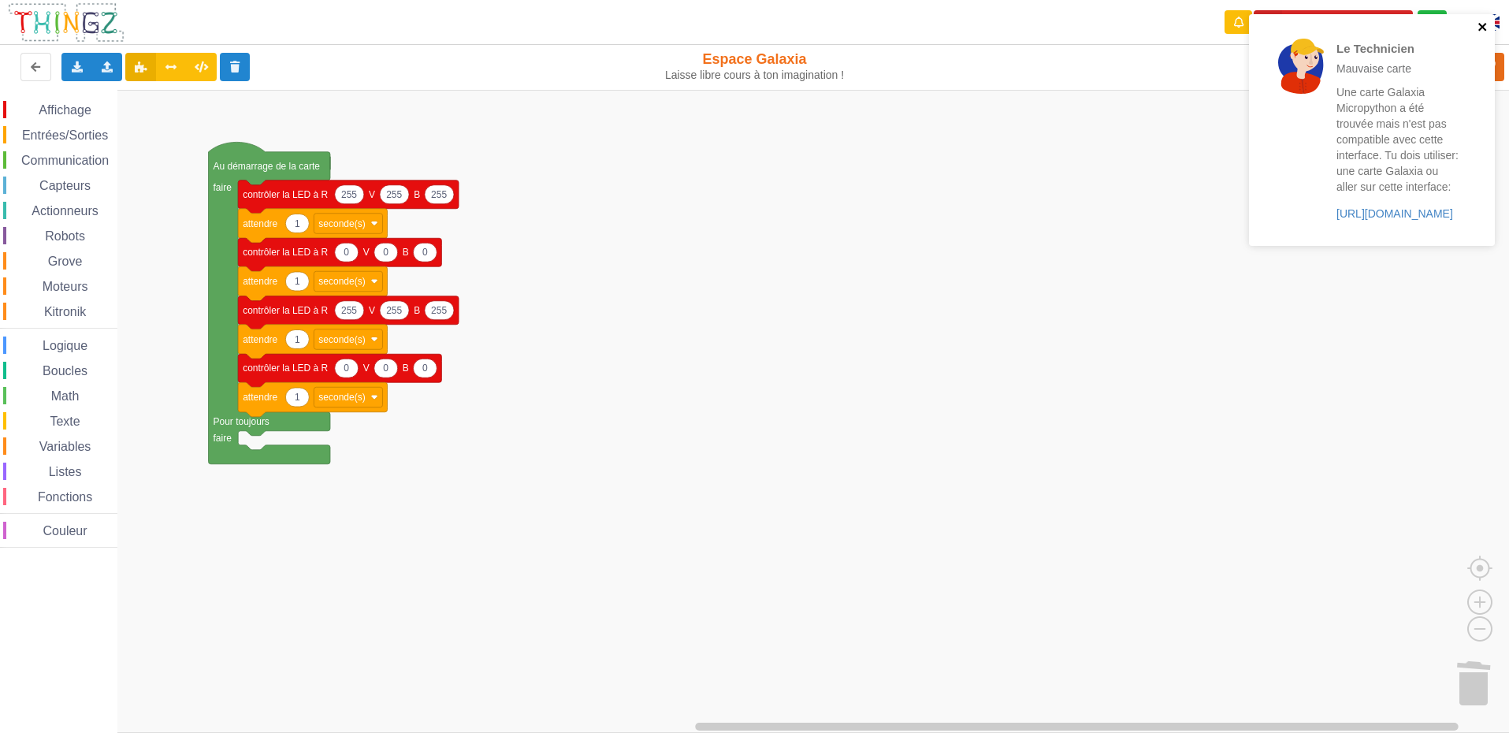
click at [1478, 32] on icon "close" at bounding box center [1482, 26] width 11 height 13
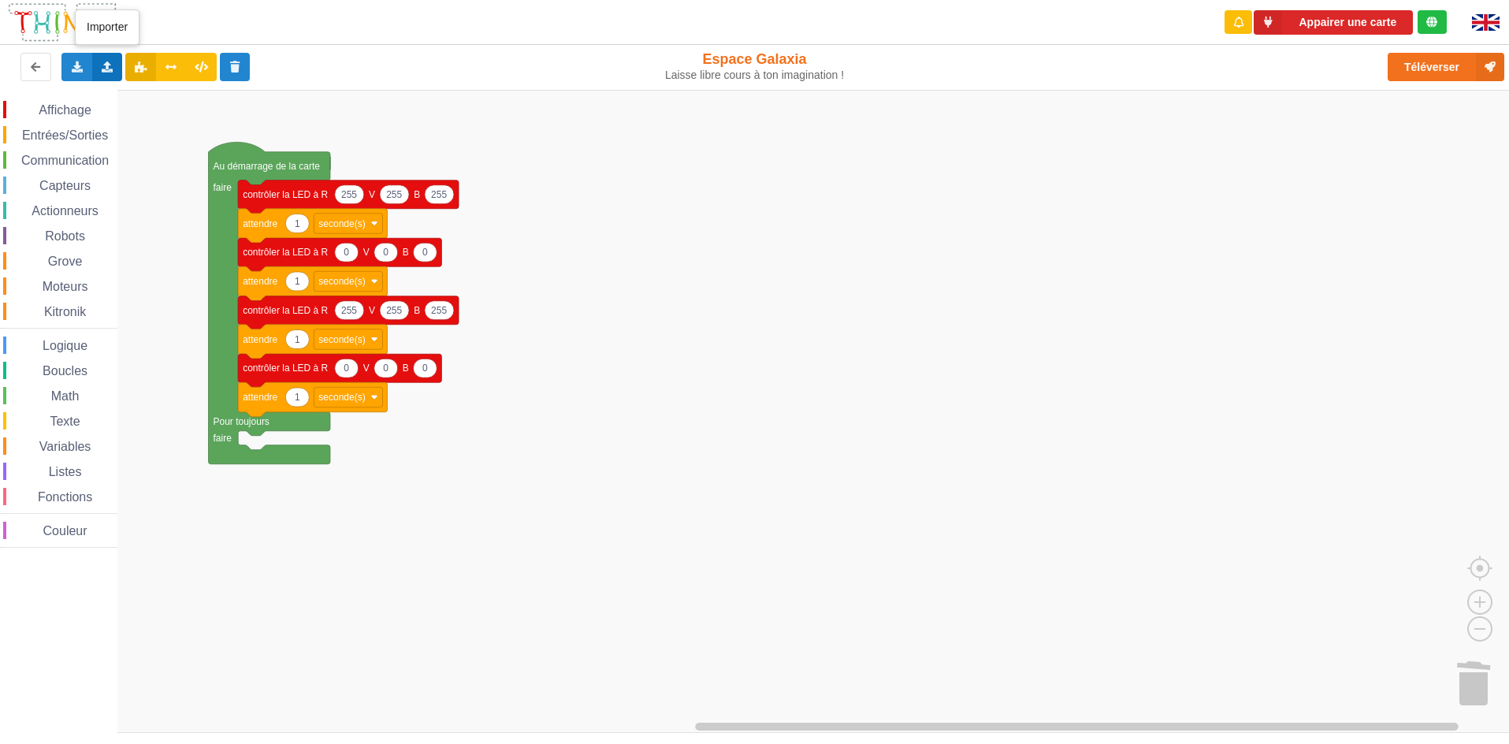
click at [93, 69] on div "Importer un assemblage de blocs Importer du code Python" at bounding box center [107, 67] width 31 height 28
click at [243, 98] on span "Importer un assemblage de blocs" at bounding box center [217, 96] width 163 height 13
click at [1365, 32] on button "Appairer une carte" at bounding box center [1333, 22] width 159 height 24
click at [1443, 54] on button "Téléverser" at bounding box center [1446, 67] width 117 height 28
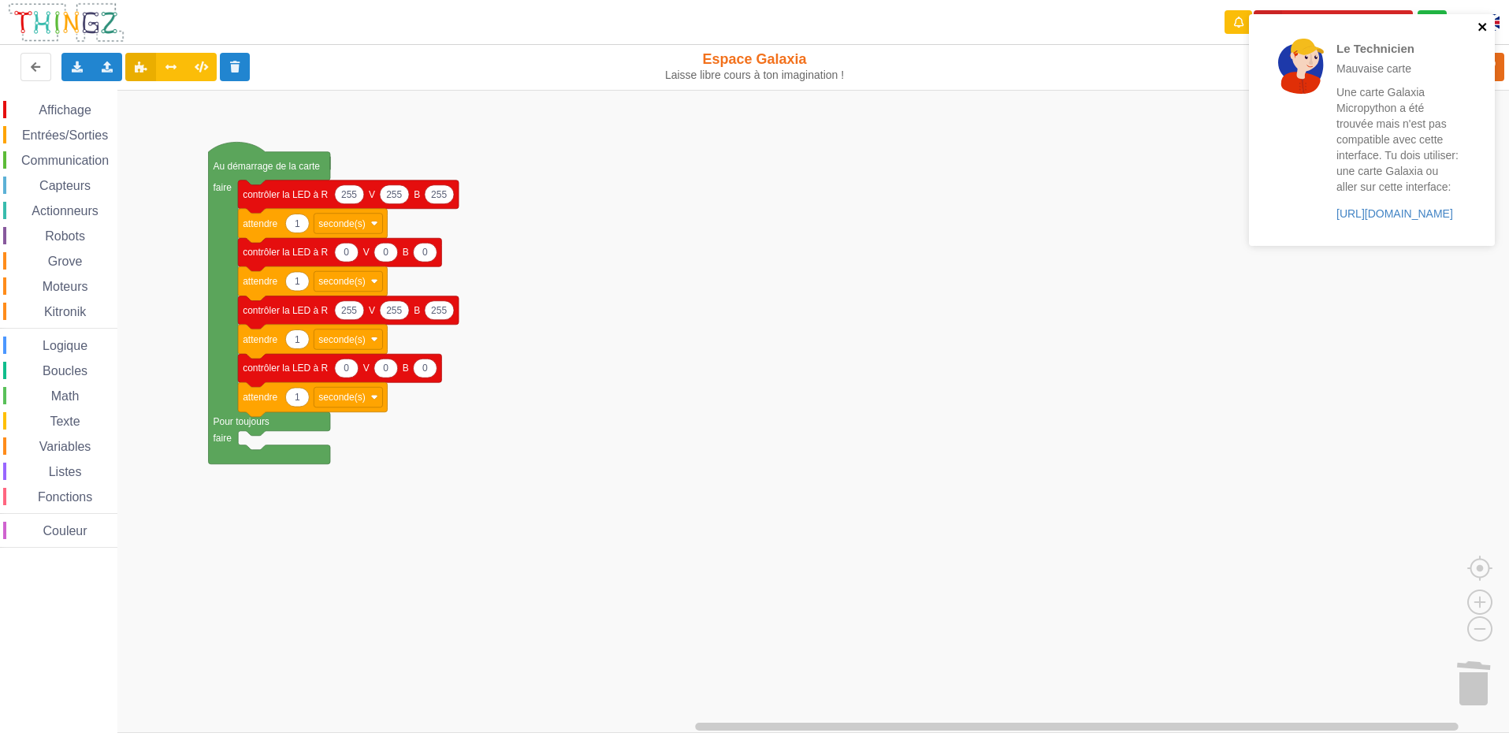
click at [1486, 21] on icon "close" at bounding box center [1482, 26] width 11 height 13
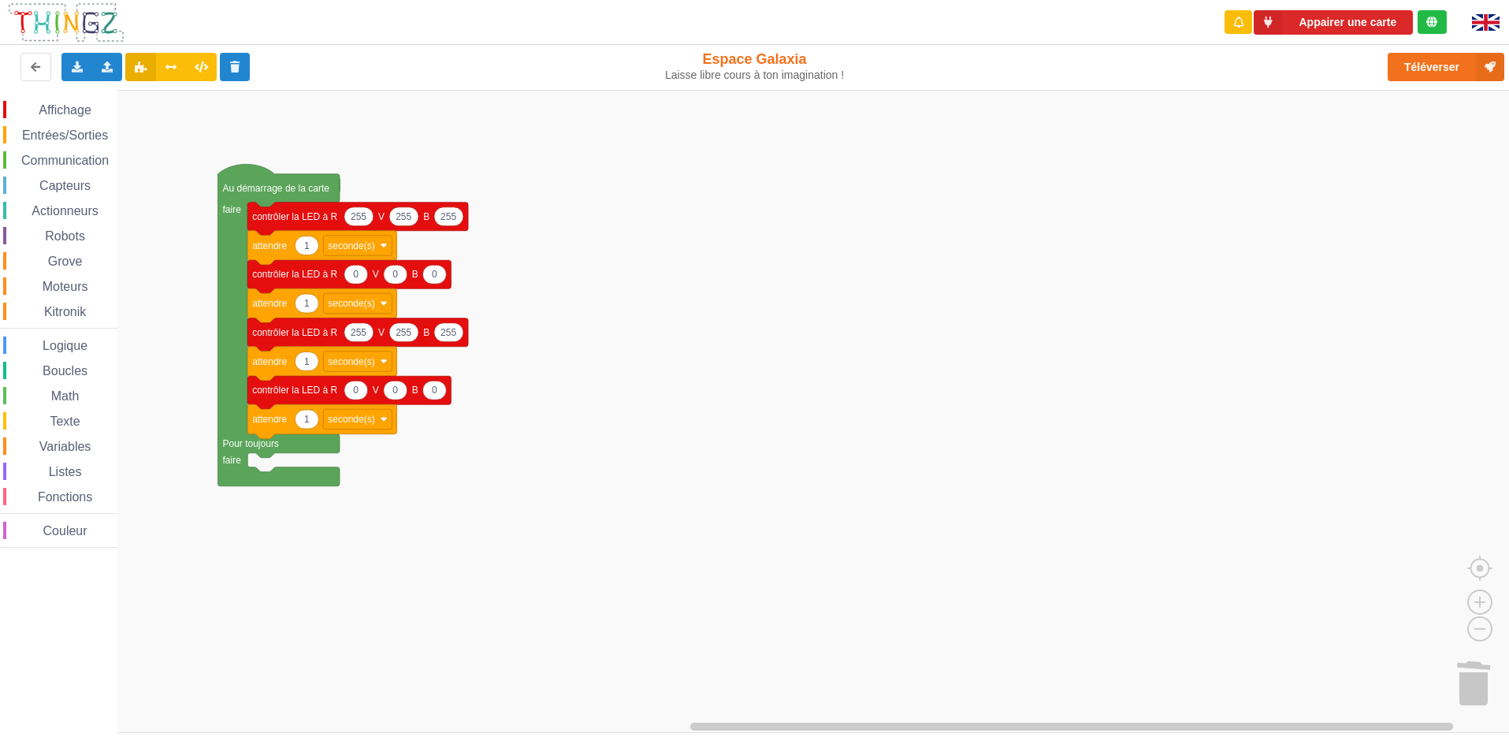
click at [880, 743] on html "Appairer une carte Exporter l'assemblage de blocs Exporter l'assemblage de bloc…" at bounding box center [754, 372] width 1509 height 744
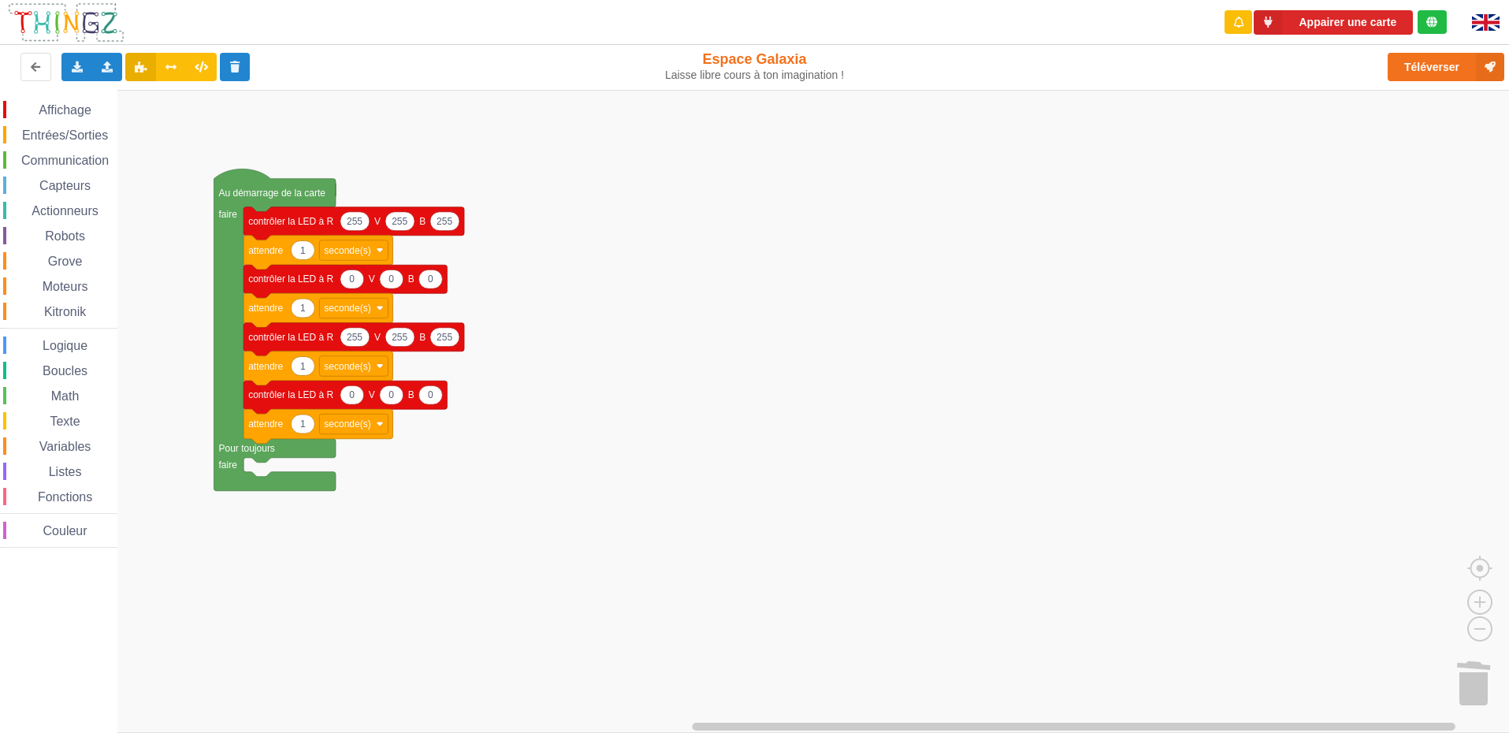
click at [1194, 225] on rect "Espace de travail de Blocky" at bounding box center [760, 411] width 1520 height 643
click at [1465, 65] on button "Téléverser" at bounding box center [1446, 67] width 117 height 28
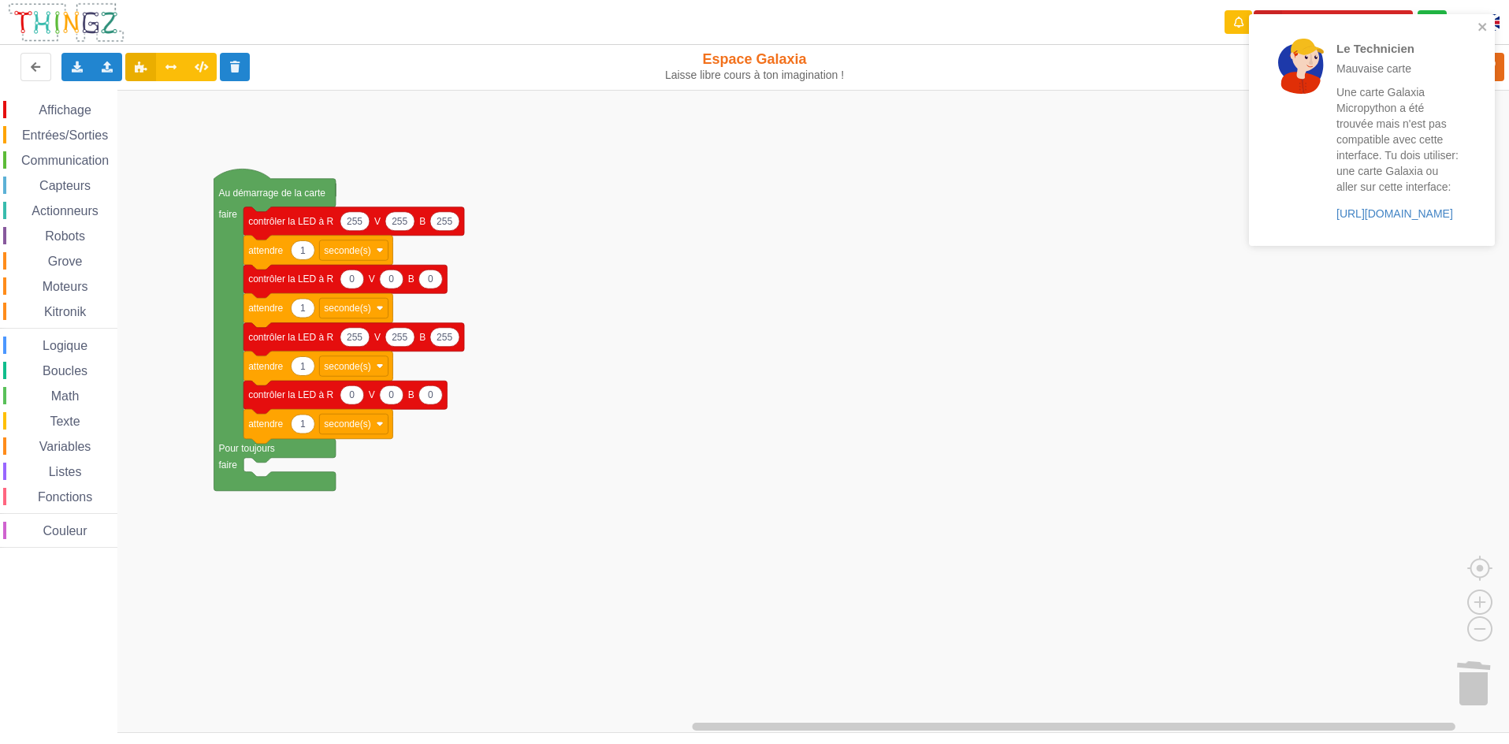
click at [1479, 19] on div "Le Technicien Mauvaise carte Une carte Galaxia Micropython a été trouvée mais n…" at bounding box center [1372, 130] width 246 height 232
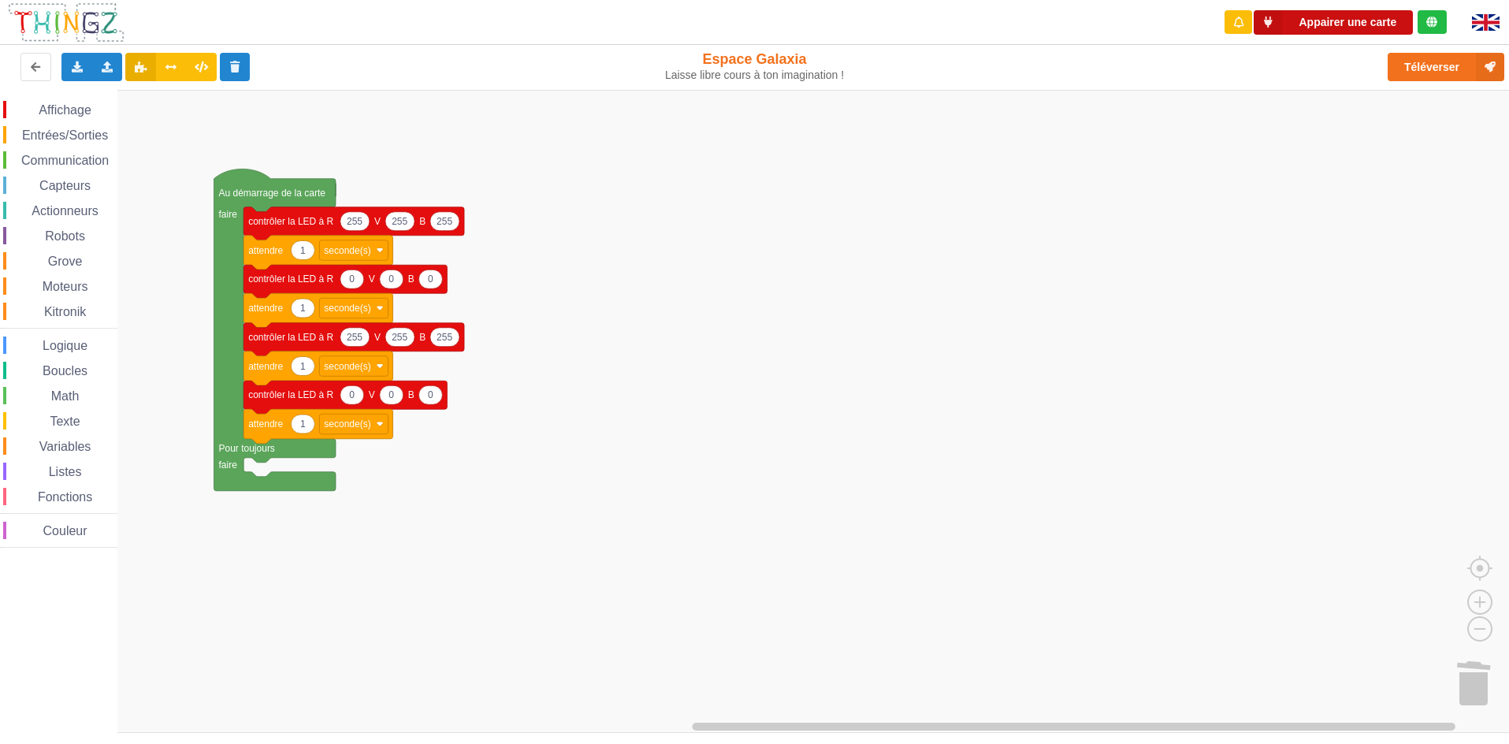
click at [1361, 20] on button "Appairer une carte" at bounding box center [1333, 22] width 159 height 24
